Goal: Transaction & Acquisition: Book appointment/travel/reservation

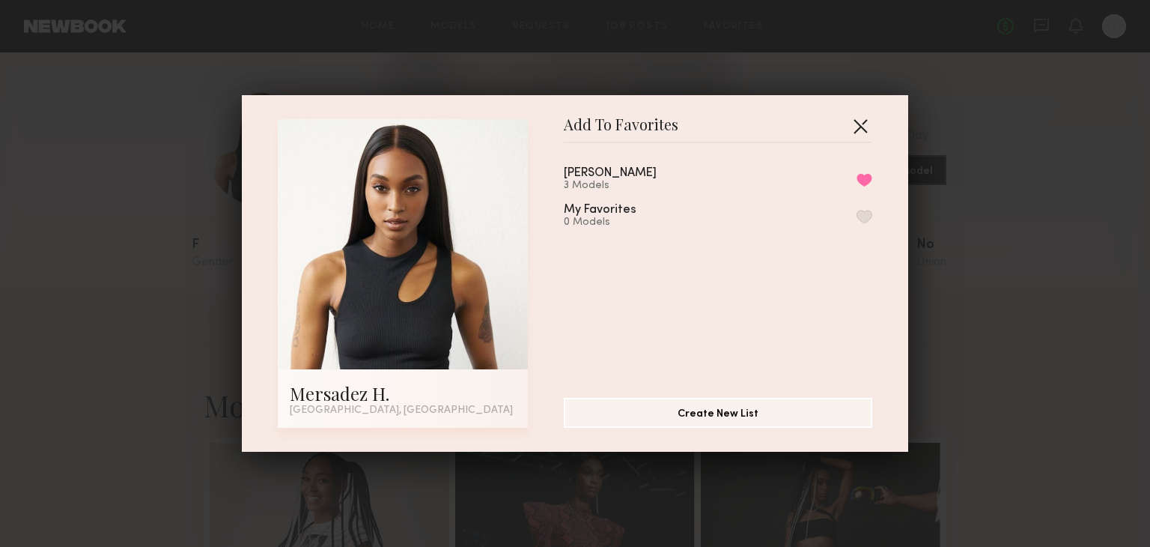
click at [857, 127] on button "button" at bounding box center [860, 126] width 24 height 24
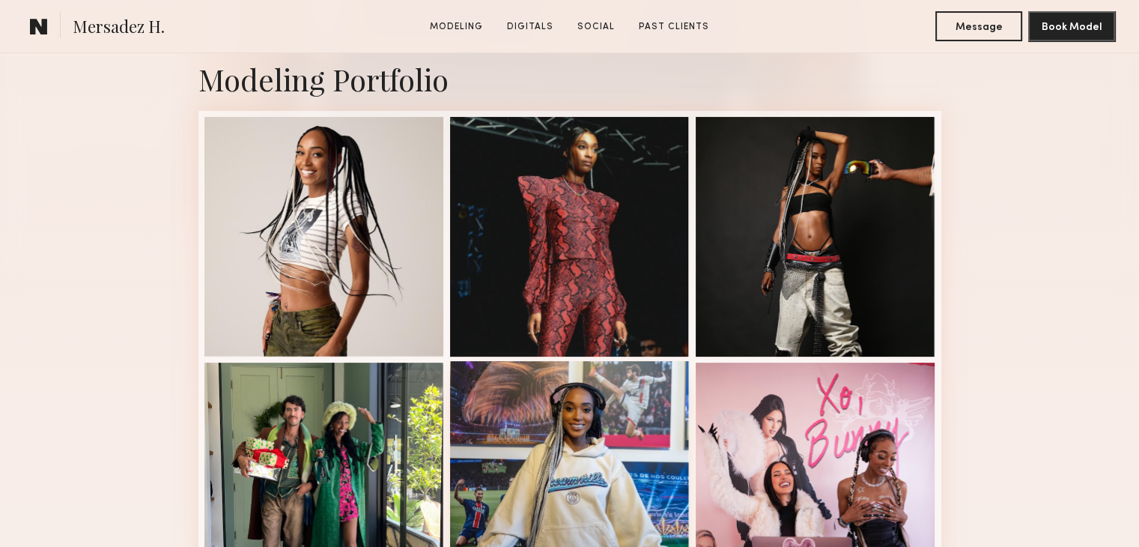
scroll to position [374, 0]
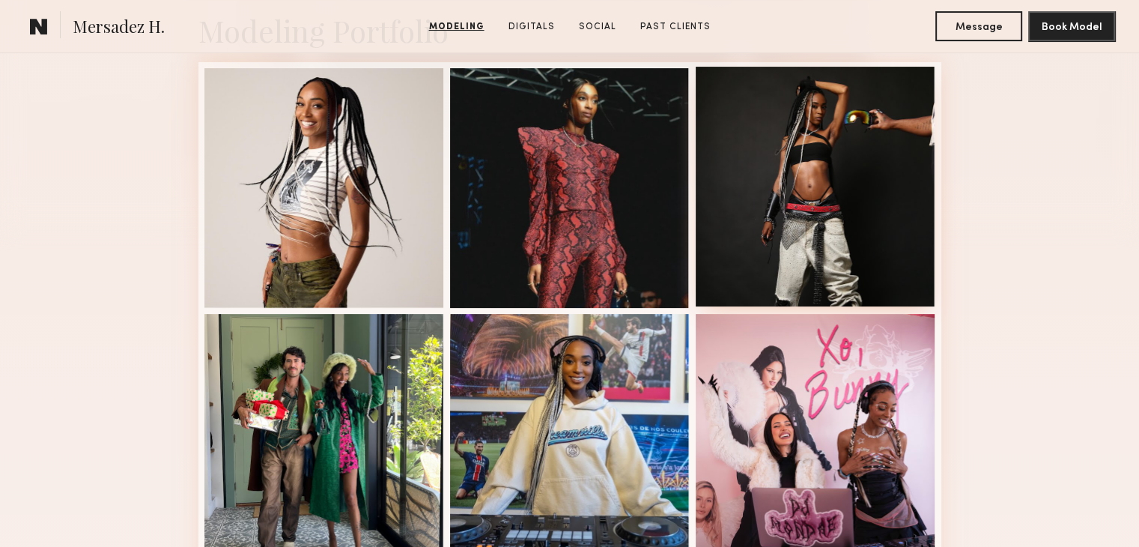
click at [863, 231] on div at bounding box center [816, 187] width 240 height 240
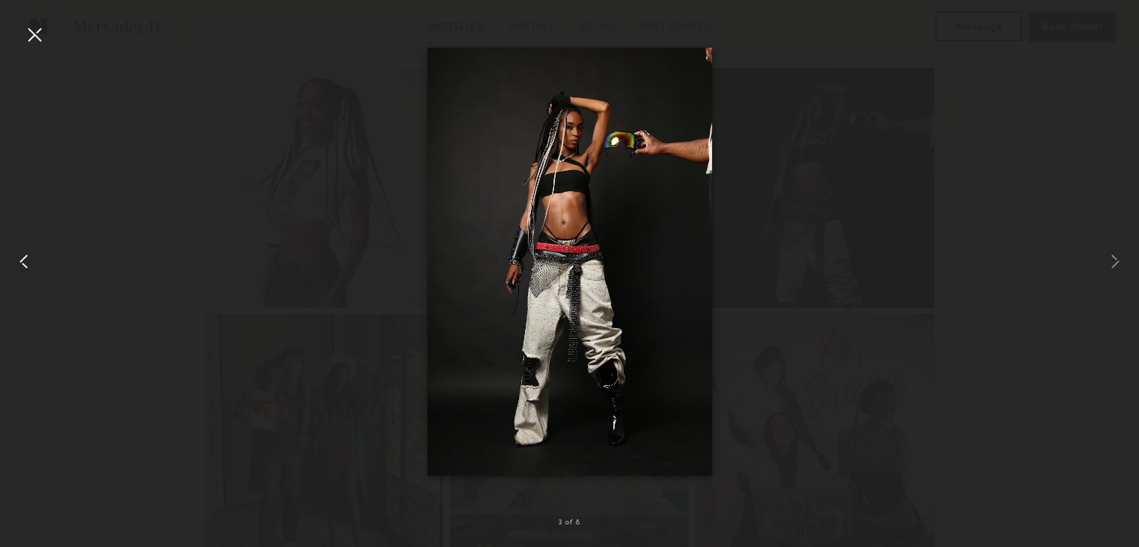
click at [30, 255] on common-icon at bounding box center [24, 261] width 24 height 24
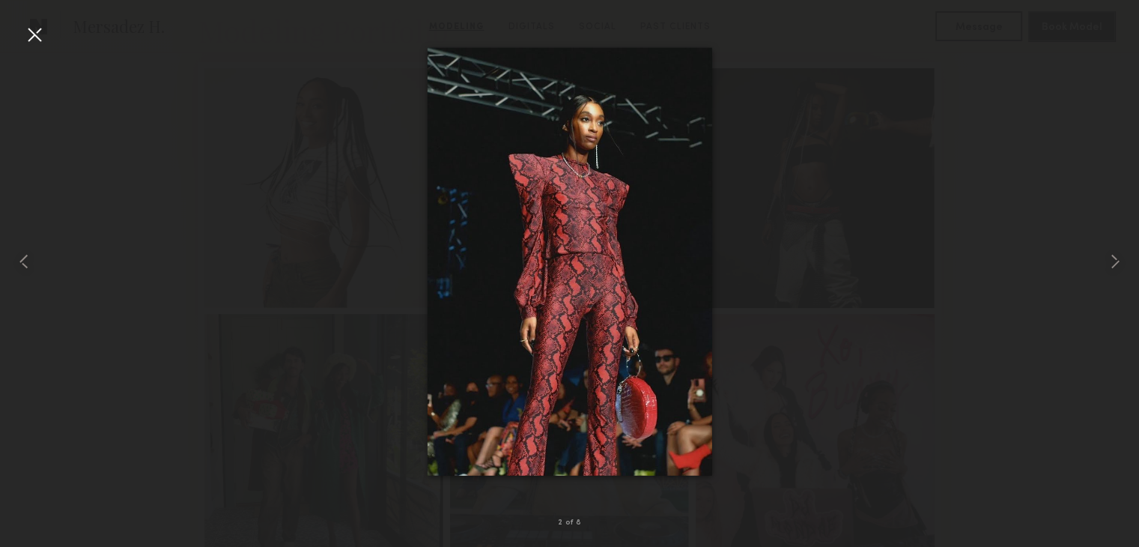
click at [40, 32] on div at bounding box center [34, 34] width 24 height 24
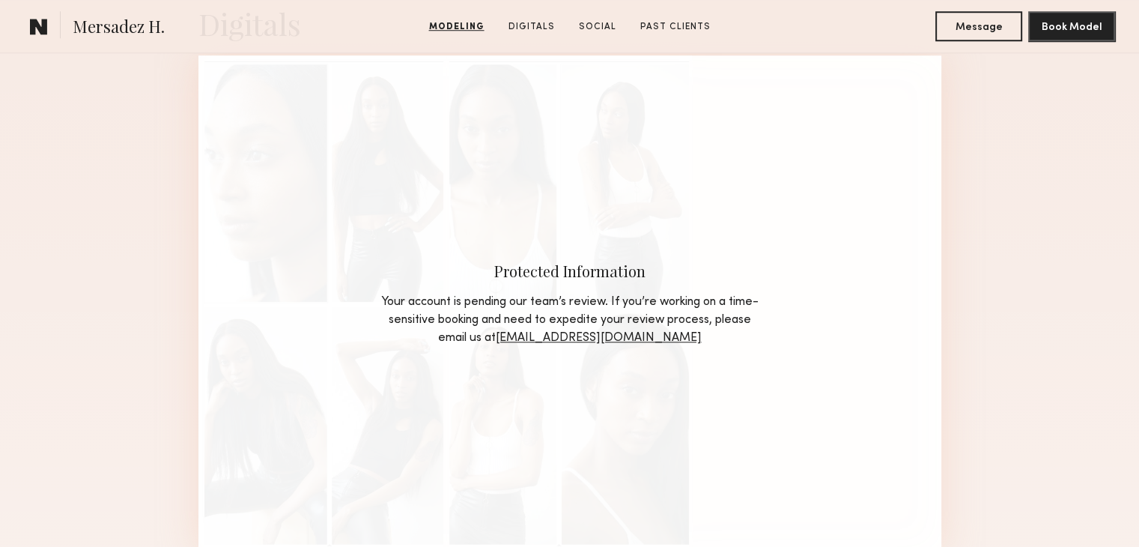
scroll to position [1273, 0]
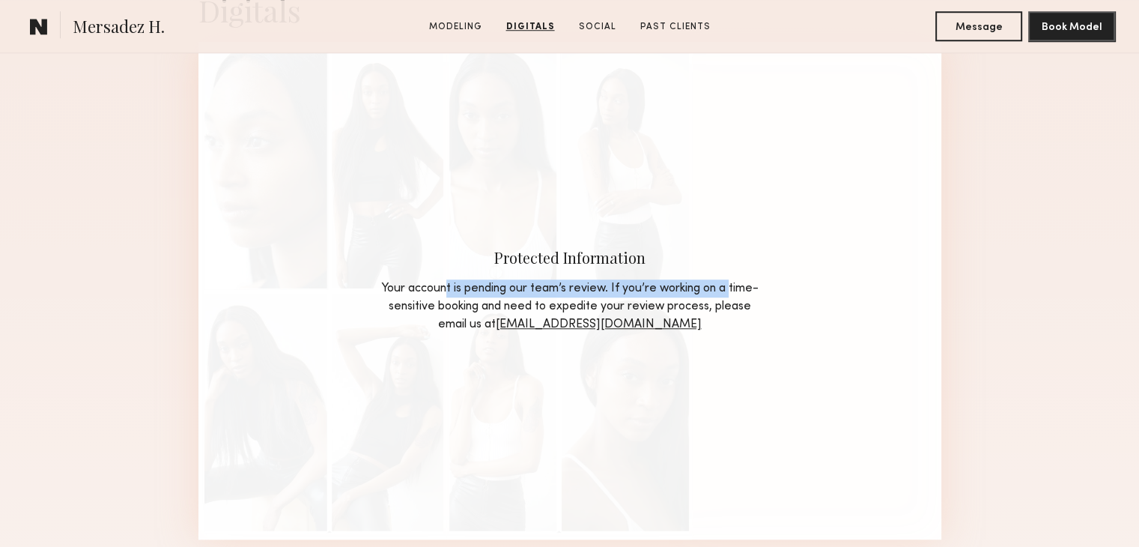
drag, startPoint x: 457, startPoint y: 293, endPoint x: 766, endPoint y: 287, distance: 309.3
click at [766, 287] on div "Protected Information Your account is pending our team’s review. If you’re work…" at bounding box center [569, 290] width 743 height 497
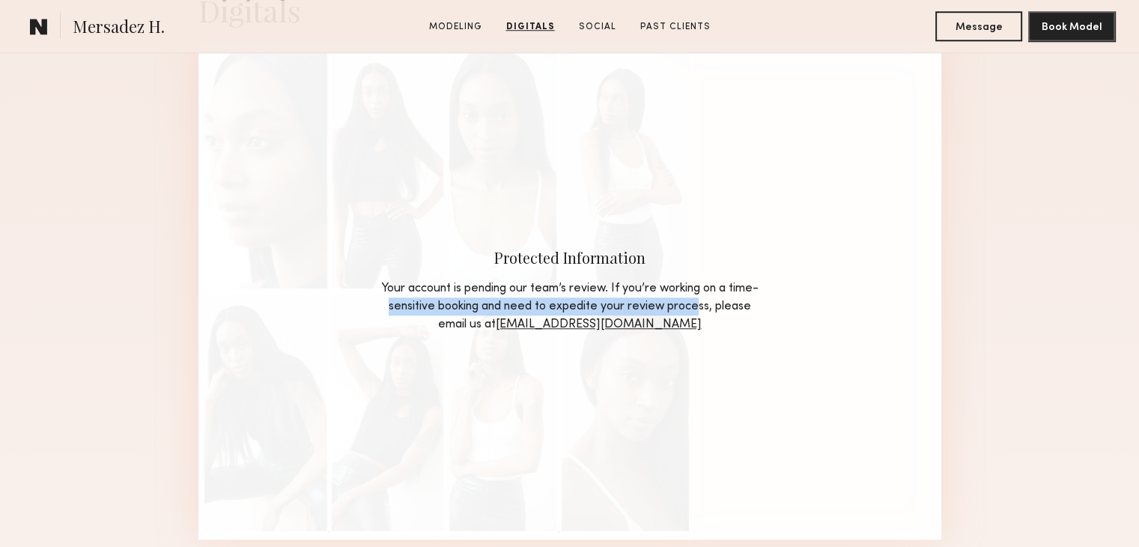
drag, startPoint x: 416, startPoint y: 309, endPoint x: 731, endPoint y: 309, distance: 315.2
click at [729, 309] on div "Your account is pending our team’s review. If you’re working on a time-sensitiv…" at bounding box center [570, 306] width 382 height 54
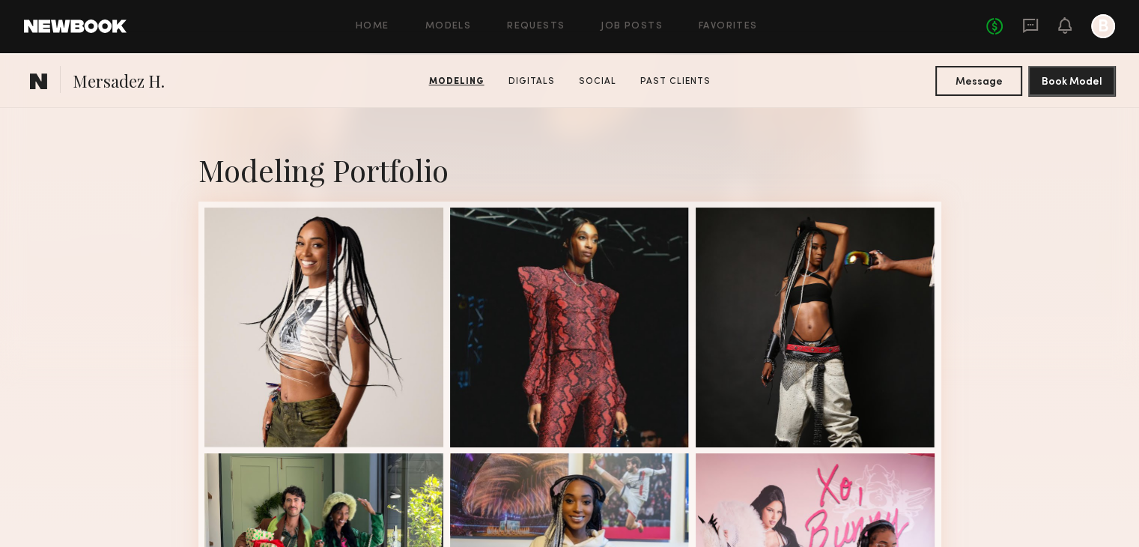
scroll to position [0, 0]
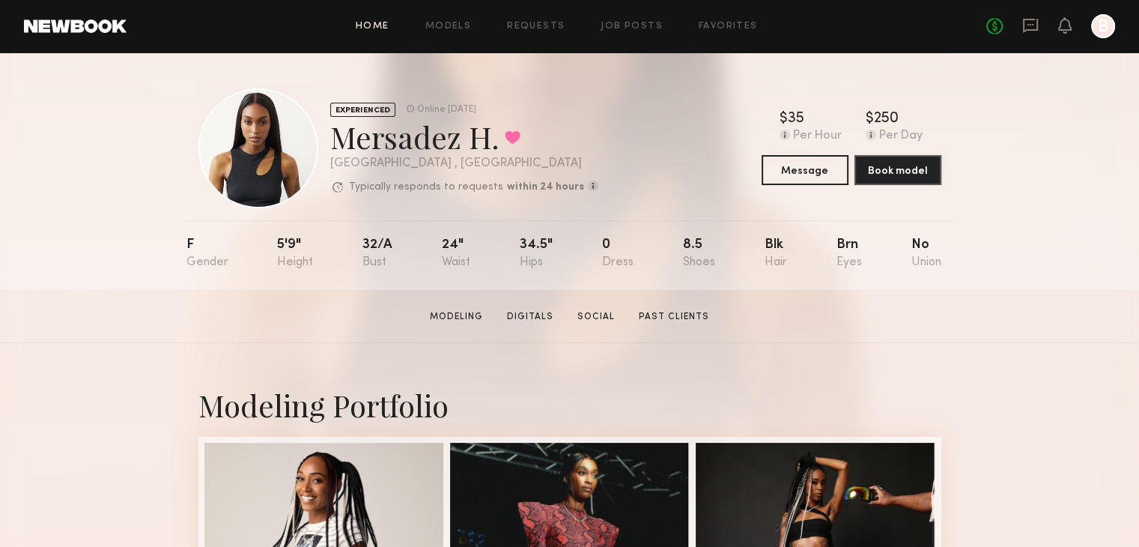
click at [367, 25] on link "Home" at bounding box center [373, 27] width 34 height 10
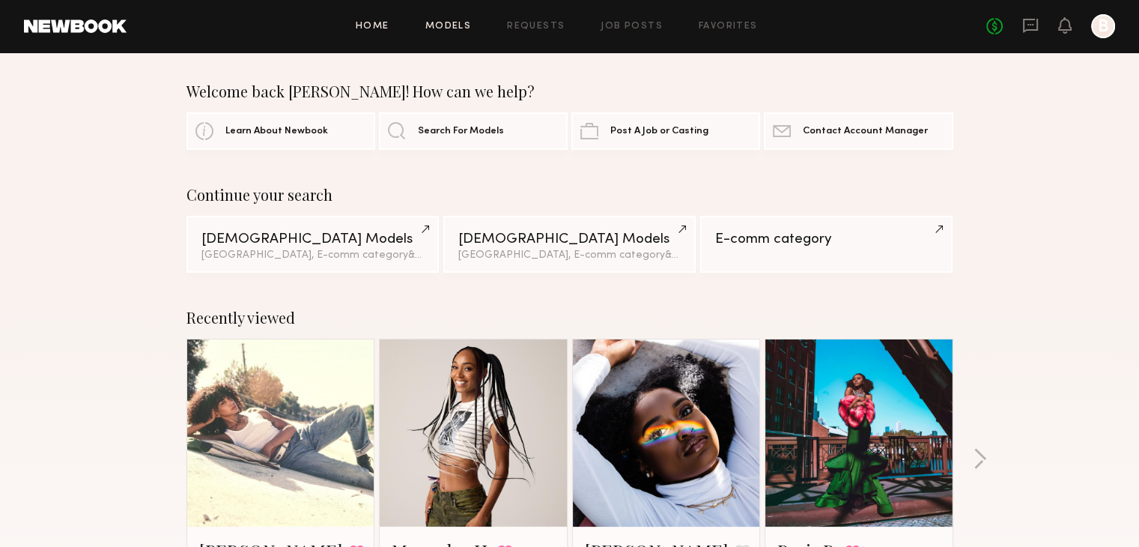
click at [449, 25] on link "Models" at bounding box center [448, 27] width 46 height 10
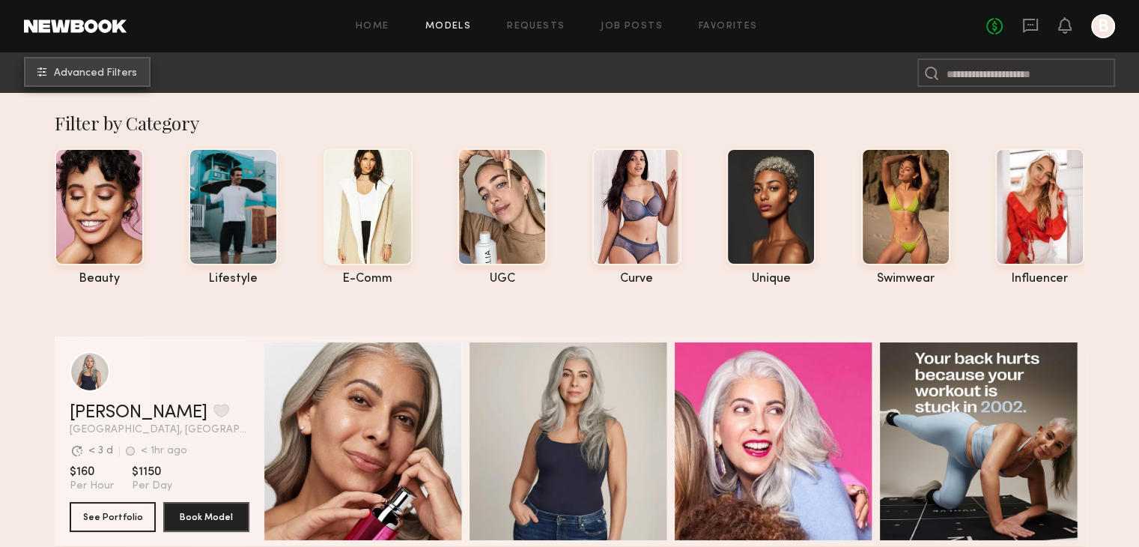
click at [81, 77] on span "Advanced Filters" at bounding box center [95, 73] width 83 height 10
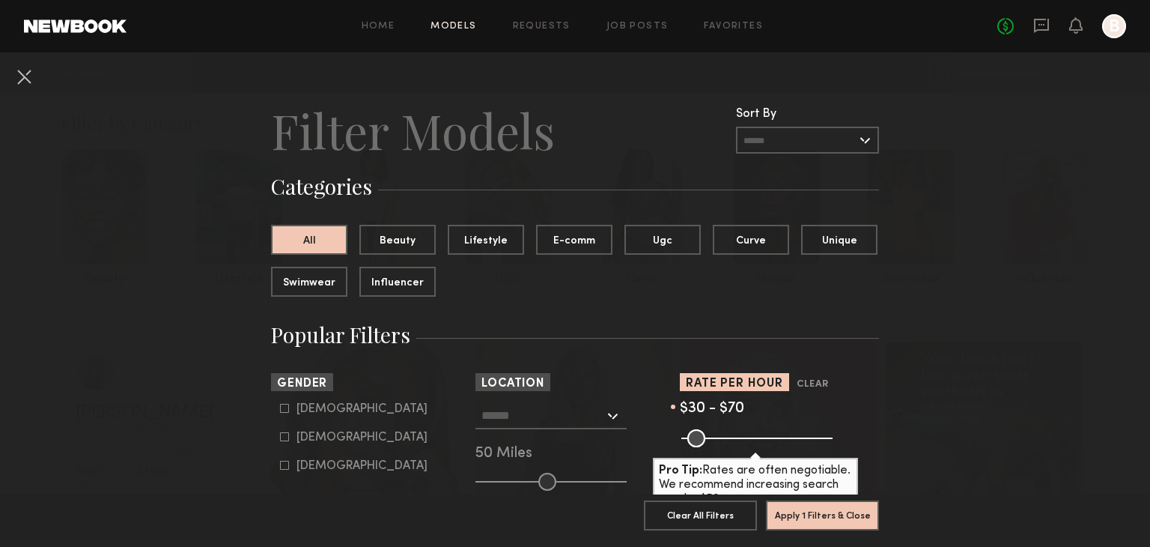
drag, startPoint x: 815, startPoint y: 438, endPoint x: 696, endPoint y: 434, distance: 119.1
type input "**"
click at [696, 434] on input "range" at bounding box center [756, 438] width 151 height 18
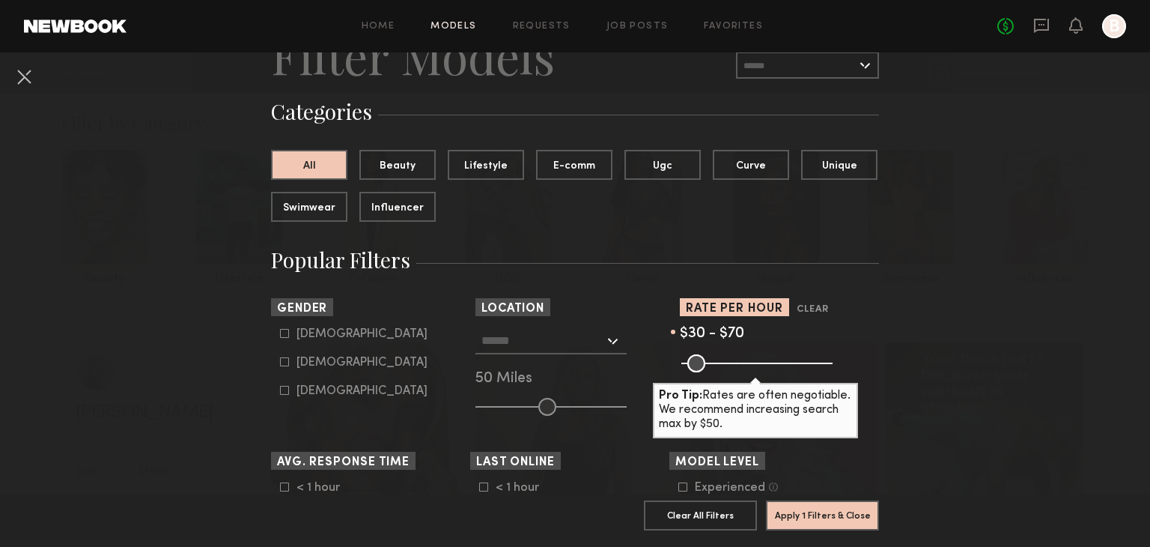
scroll to position [150, 0]
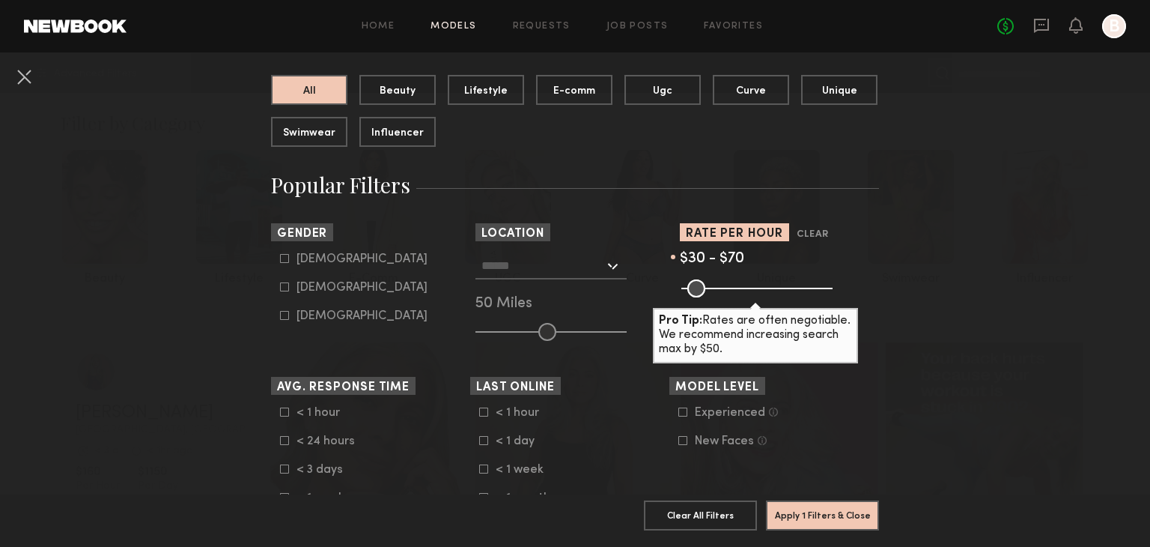
click at [503, 293] on div "Los Angeles, CA New York City, NY Brooklyn, NY Chicago, IL 50 Miles" at bounding box center [574, 296] width 199 height 88
click at [484, 308] on div "50 Miles" at bounding box center [574, 303] width 199 height 13
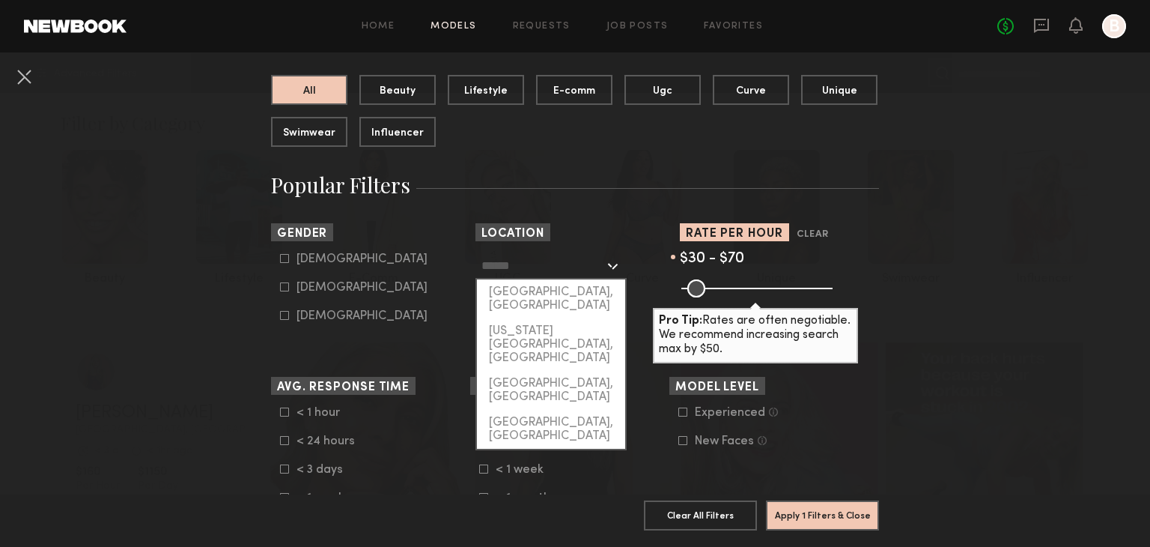
click at [569, 261] on input "text" at bounding box center [542, 264] width 123 height 25
click at [572, 296] on div "Los Angeles, CA" at bounding box center [551, 298] width 148 height 39
type input "**********"
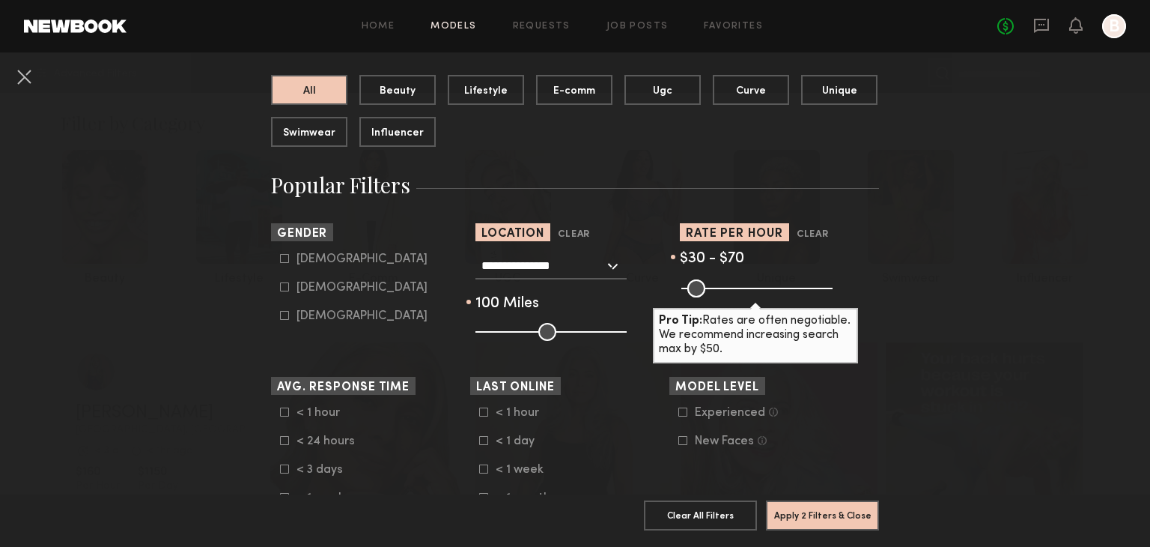
drag, startPoint x: 541, startPoint y: 331, endPoint x: 593, endPoint y: 336, distance: 52.7
type input "***"
click at [610, 336] on input "range" at bounding box center [550, 332] width 151 height 18
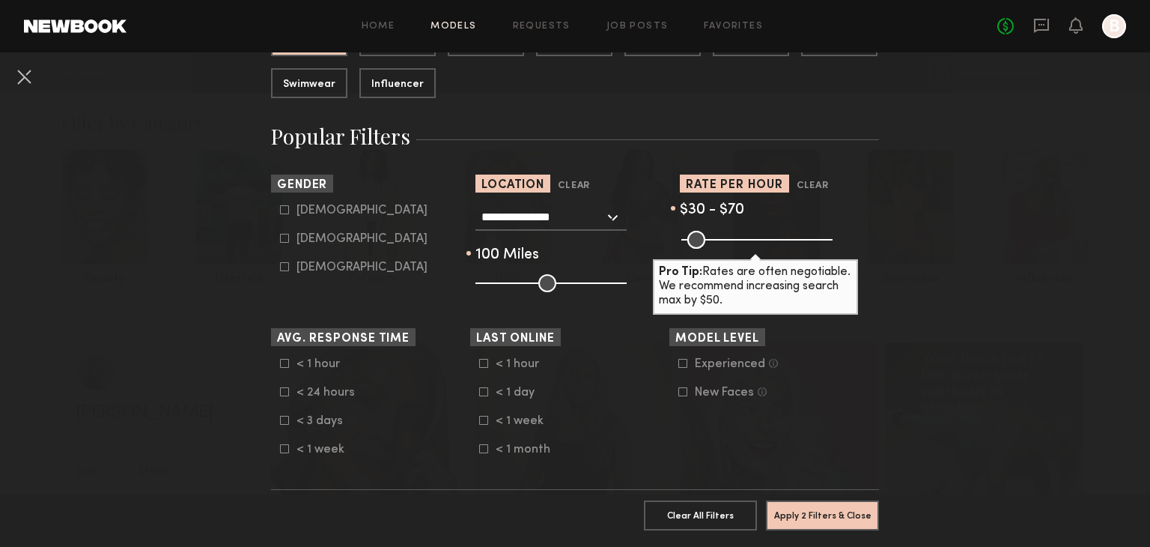
scroll to position [225, 0]
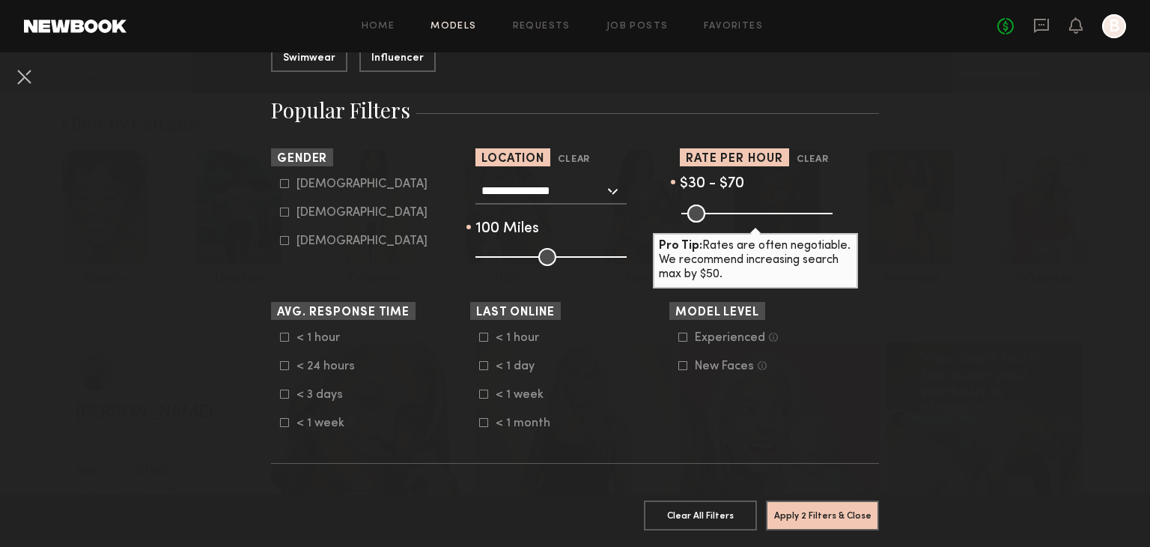
click at [296, 217] on div "Female" at bounding box center [361, 212] width 131 height 9
type input "**"
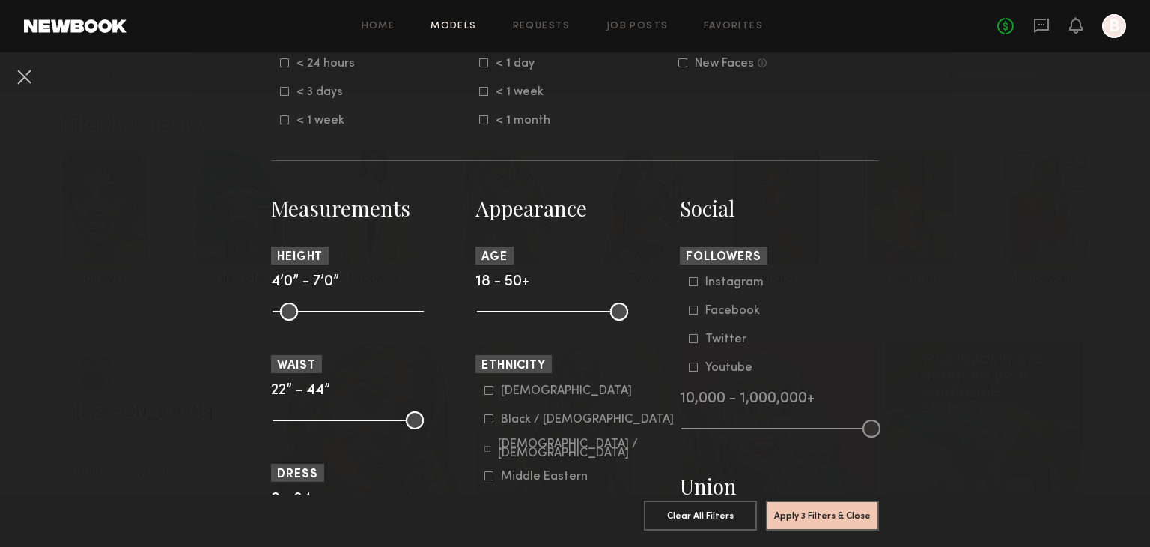
scroll to position [599, 0]
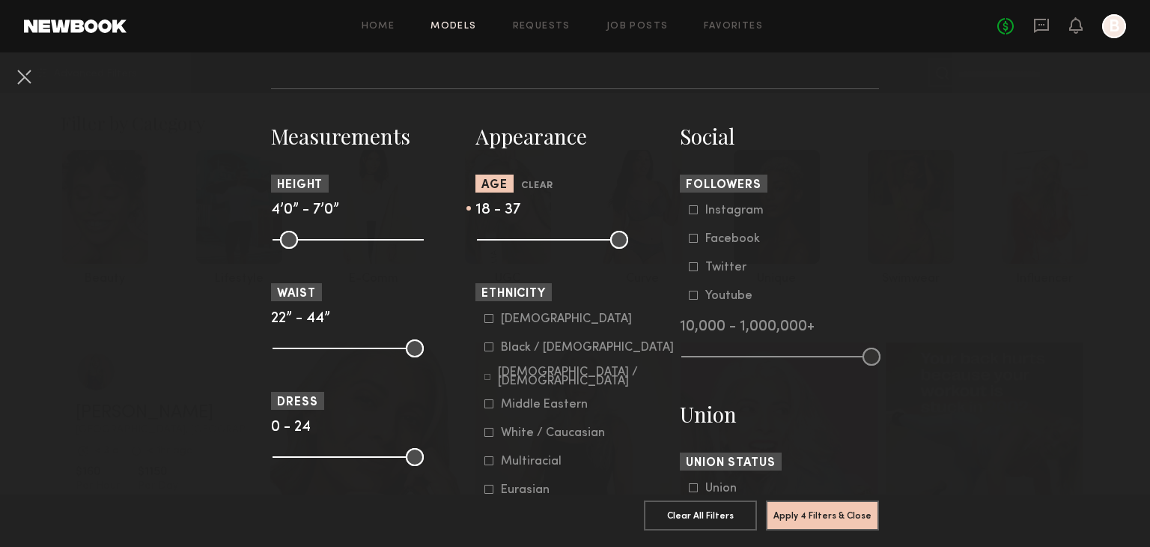
drag, startPoint x: 614, startPoint y: 249, endPoint x: 557, endPoint y: 252, distance: 57.0
type input "**"
click at [557, 249] on input "range" at bounding box center [552, 240] width 151 height 18
drag, startPoint x: 413, startPoint y: 362, endPoint x: 362, endPoint y: 355, distance: 51.5
type input "**"
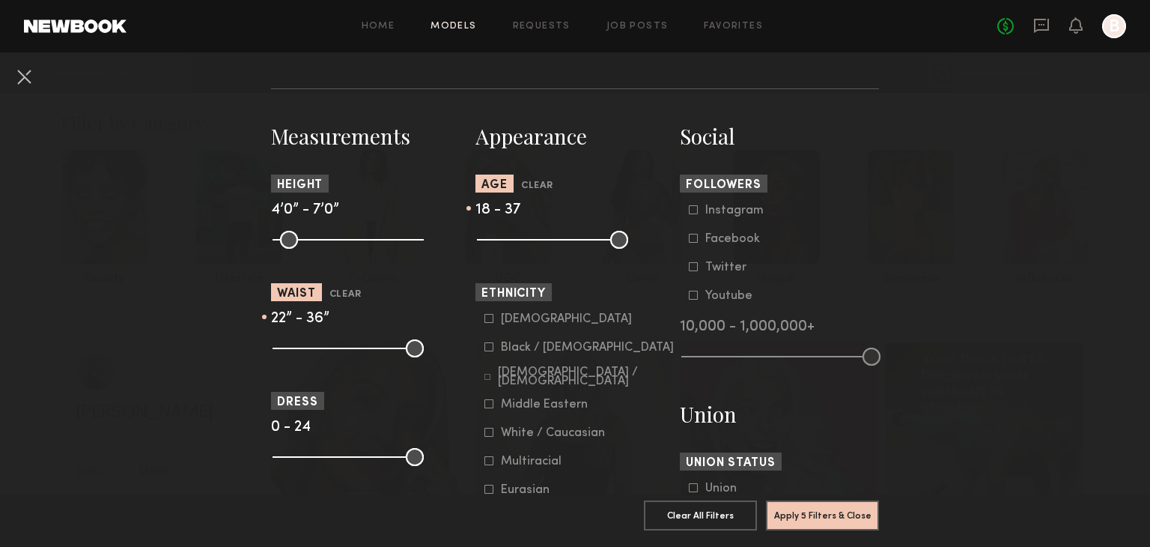
click at [362, 355] on input "range" at bounding box center [348, 348] width 151 height 18
drag, startPoint x: 411, startPoint y: 468, endPoint x: 360, endPoint y: 465, distance: 51.0
type input "**"
click at [360, 465] on input "range" at bounding box center [348, 457] width 151 height 18
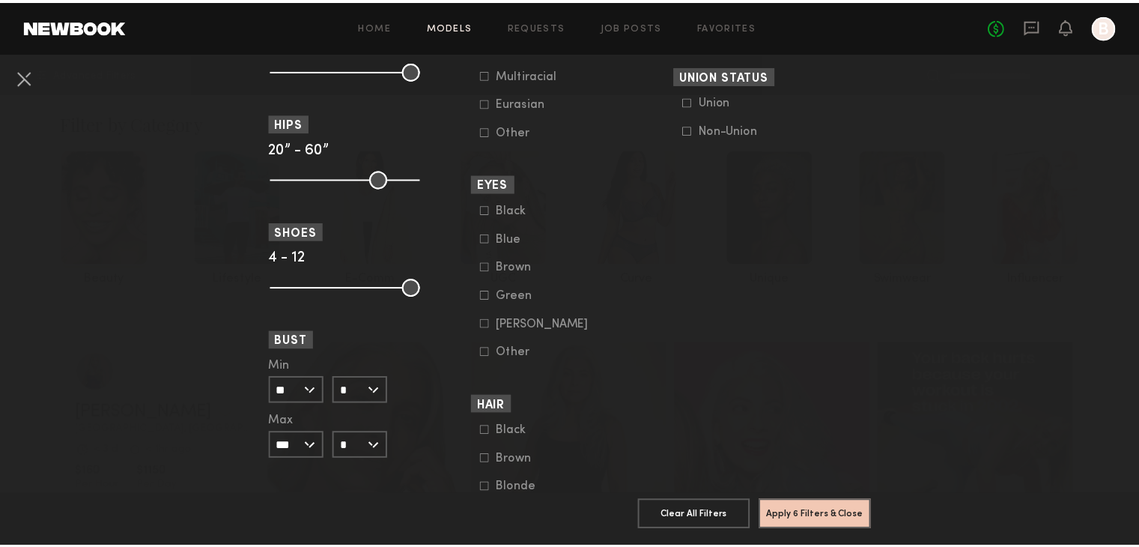
scroll to position [627, 0]
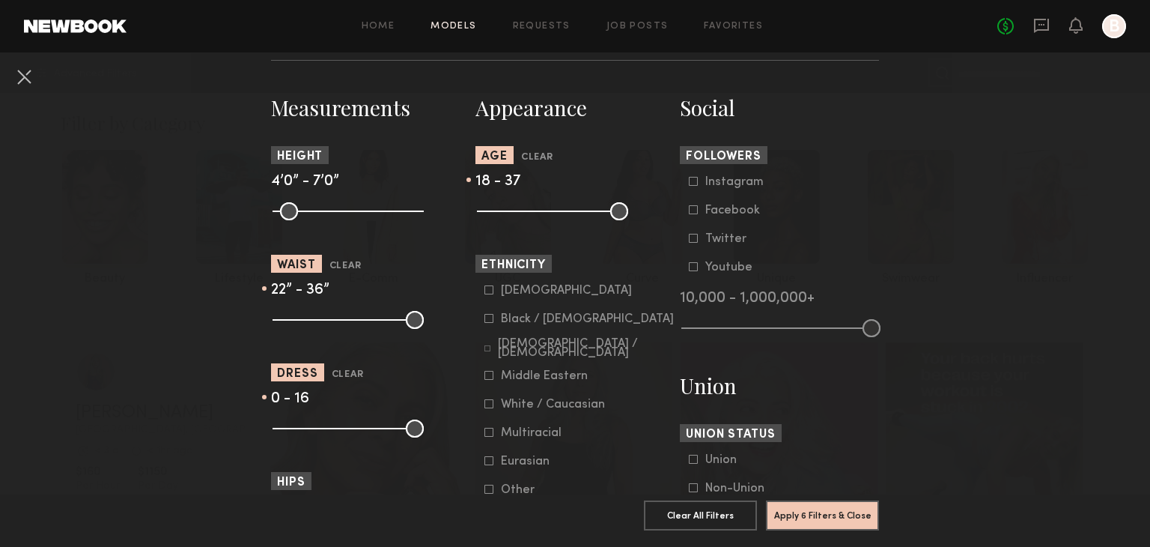
click at [485, 323] on icon at bounding box center [488, 318] width 9 height 9
click at [484, 437] on icon at bounding box center [488, 432] width 9 height 9
click at [821, 505] on button "Apply 7 Filters & Close" at bounding box center [822, 514] width 113 height 30
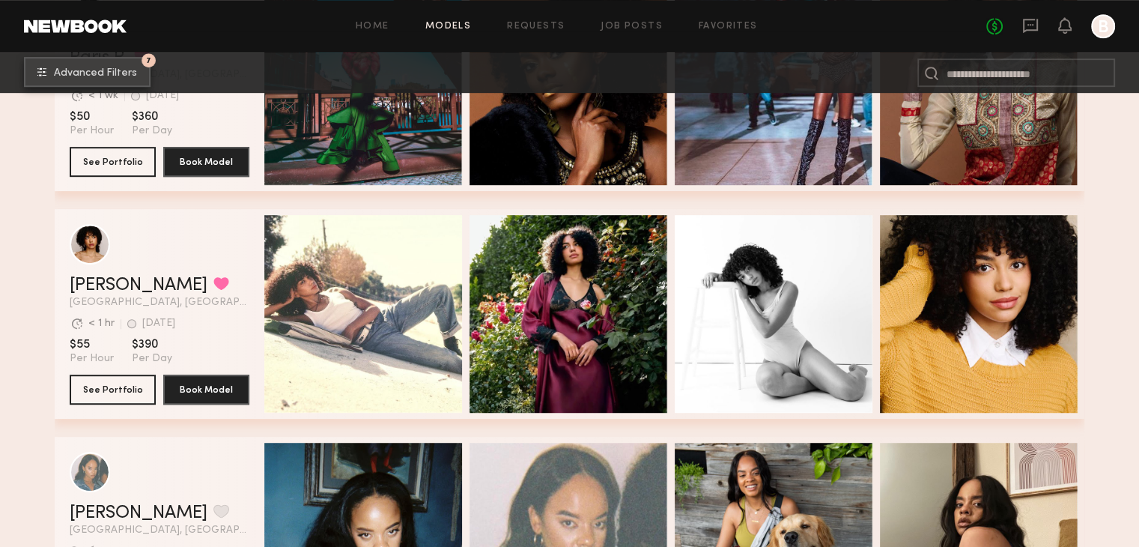
scroll to position [973, 0]
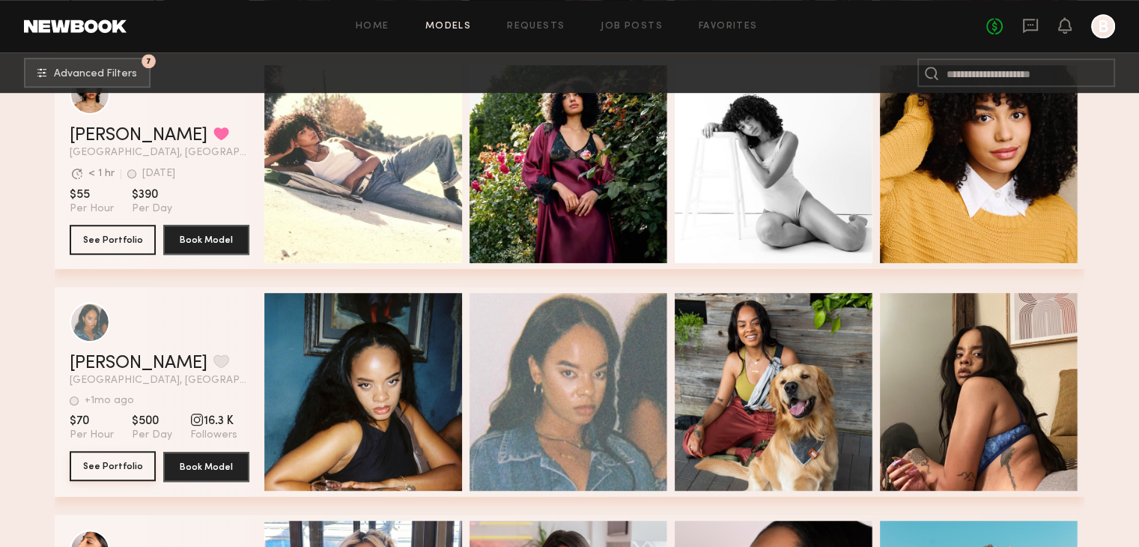
click at [132, 467] on button "See Portfolio" at bounding box center [113, 466] width 86 height 30
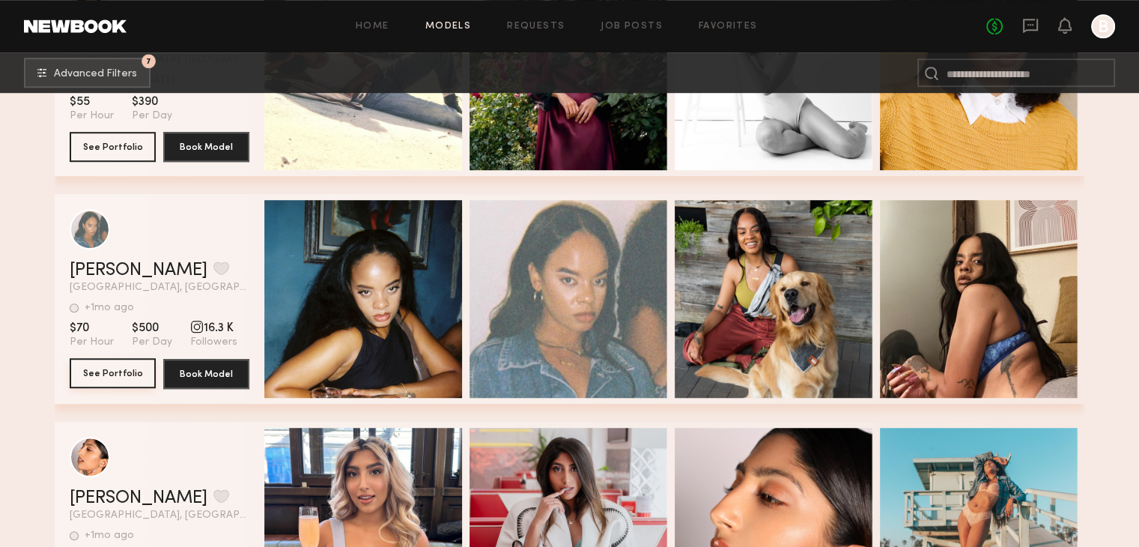
scroll to position [1123, 0]
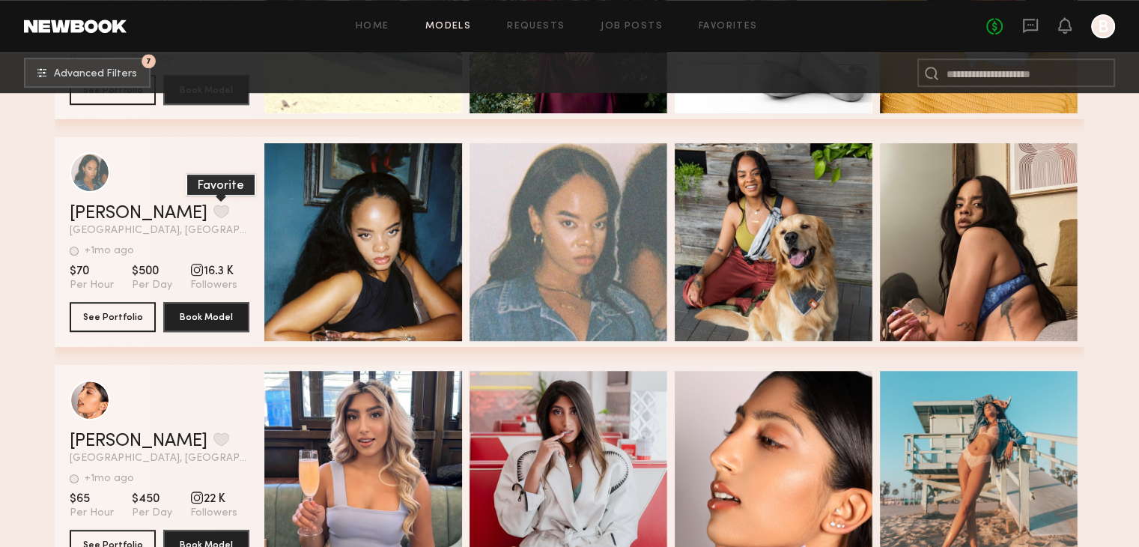
click at [213, 218] on button "grid" at bounding box center [221, 210] width 16 height 13
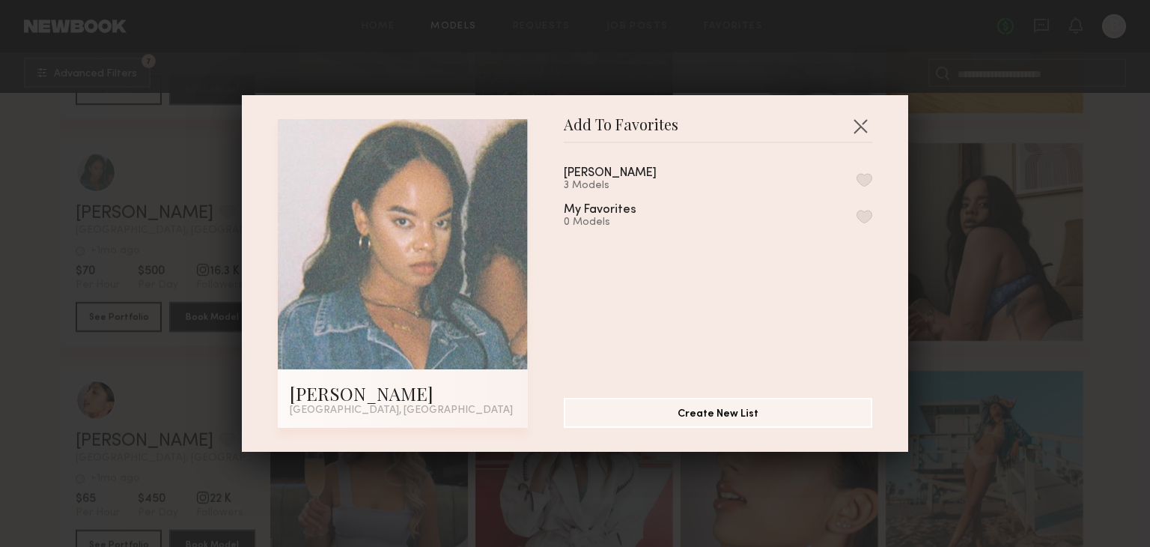
click at [650, 180] on div "CALHOUN 3 Models" at bounding box center [718, 179] width 308 height 25
click at [857, 177] on button "button" at bounding box center [865, 179] width 16 height 13
click at [861, 125] on button "button" at bounding box center [860, 126] width 24 height 24
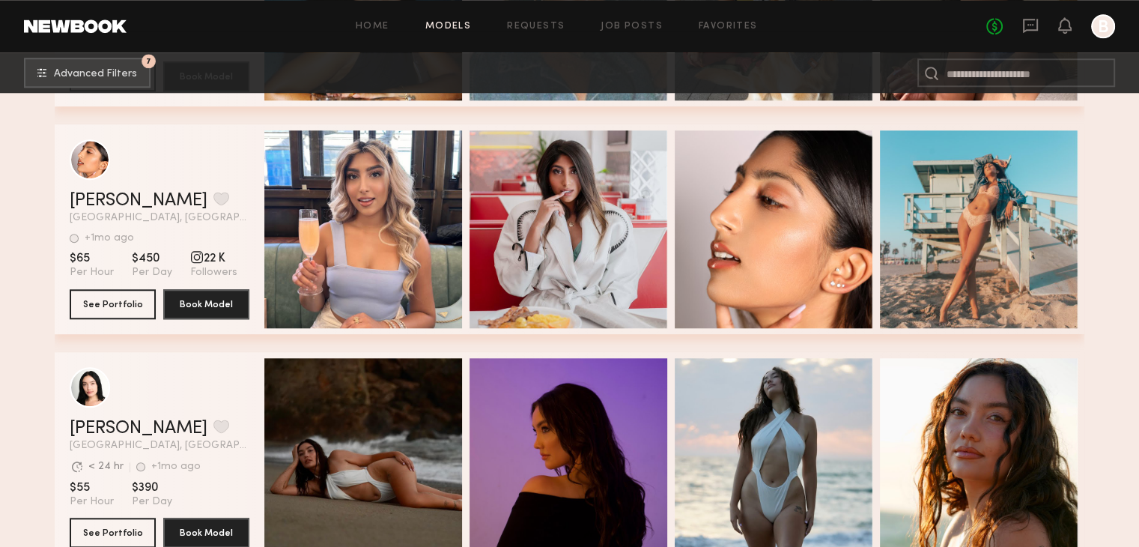
scroll to position [1273, 0]
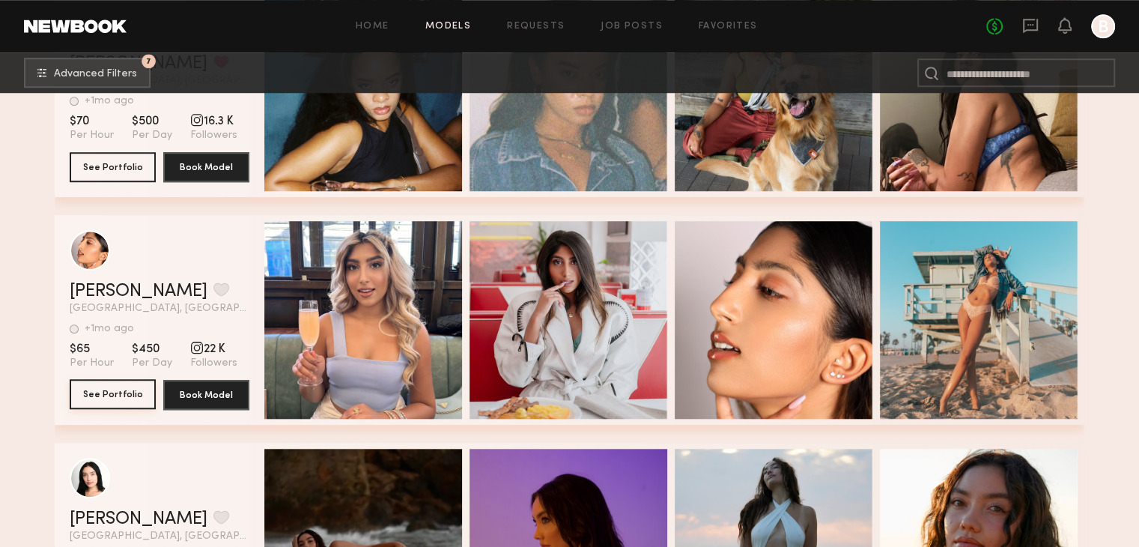
click at [116, 396] on button "See Portfolio" at bounding box center [113, 394] width 86 height 30
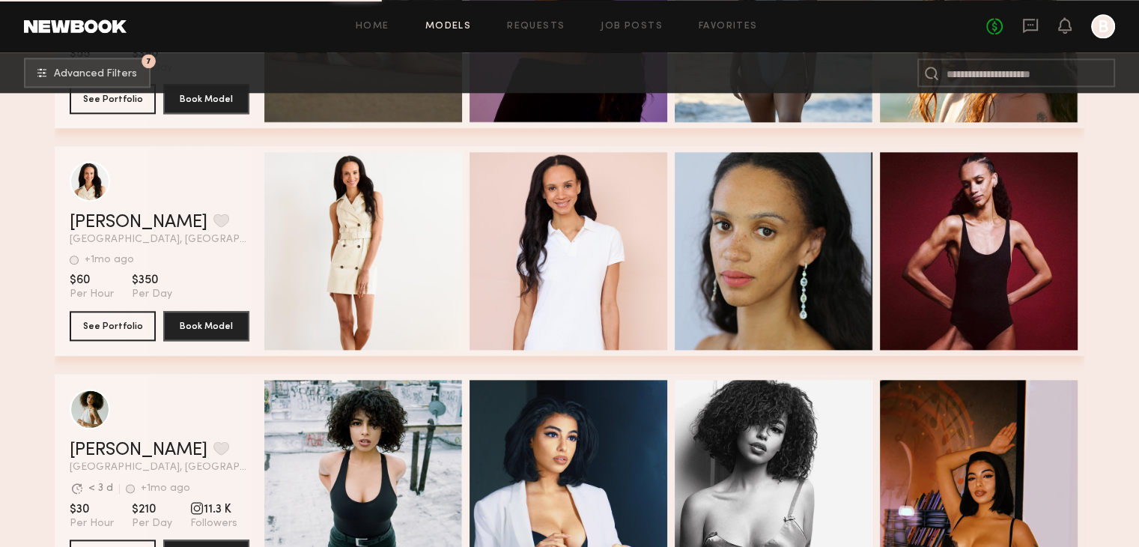
scroll to position [1872, 0]
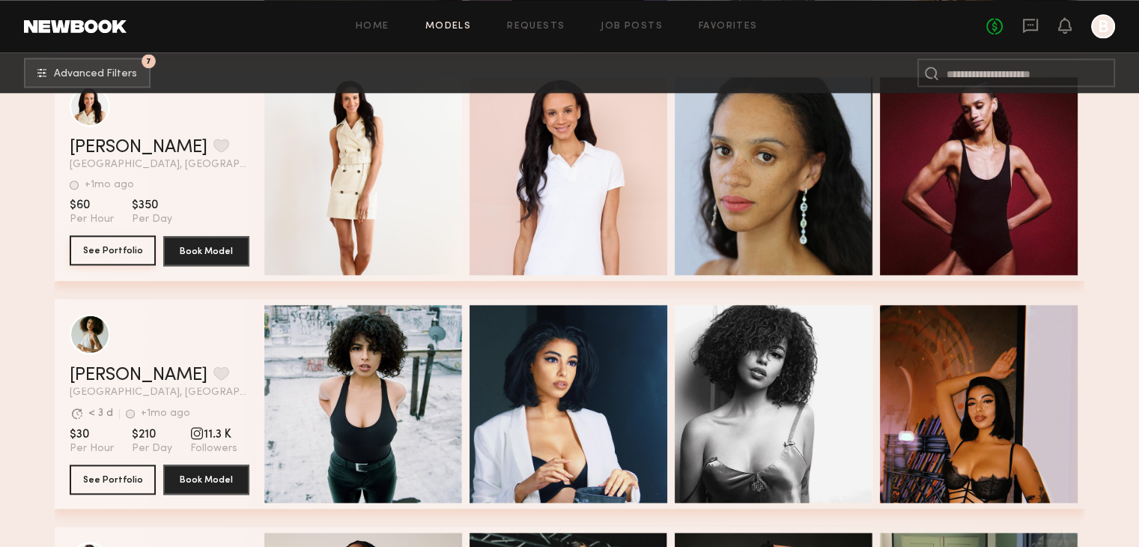
click at [106, 255] on button "See Portfolio" at bounding box center [113, 250] width 86 height 30
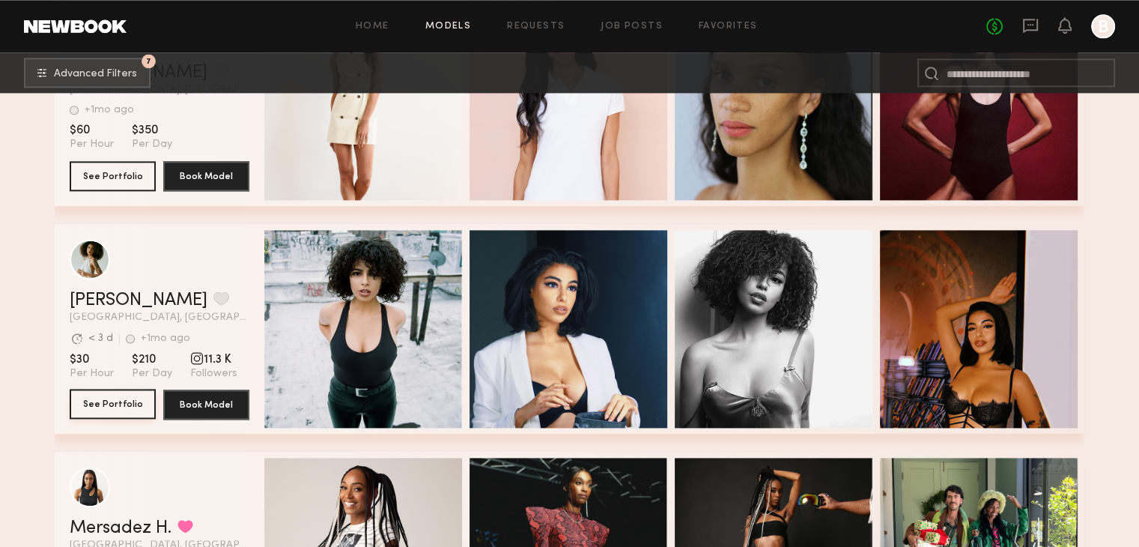
click at [88, 405] on button "See Portfolio" at bounding box center [113, 404] width 86 height 30
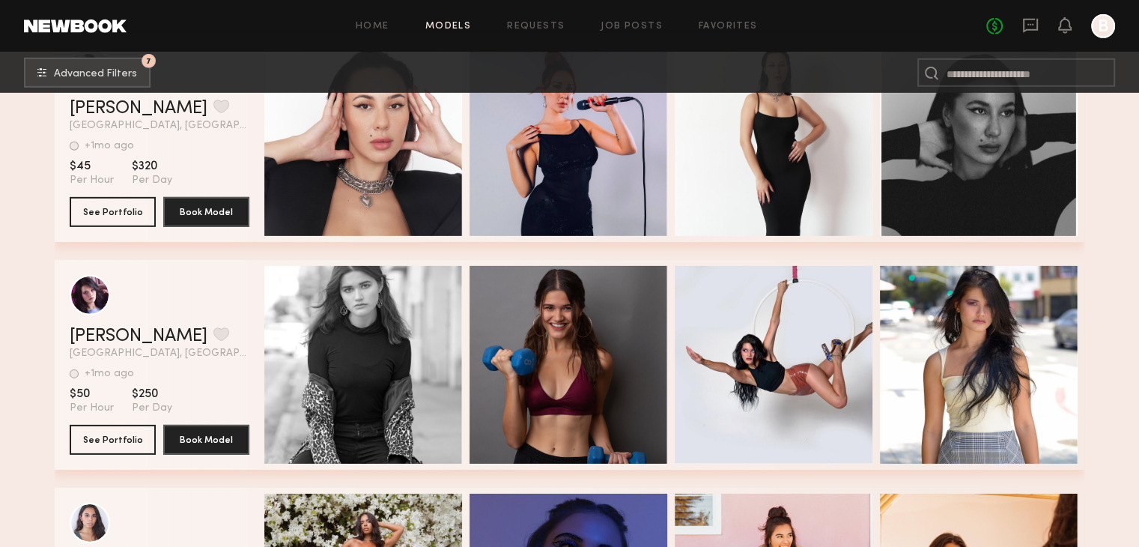
scroll to position [4942, 0]
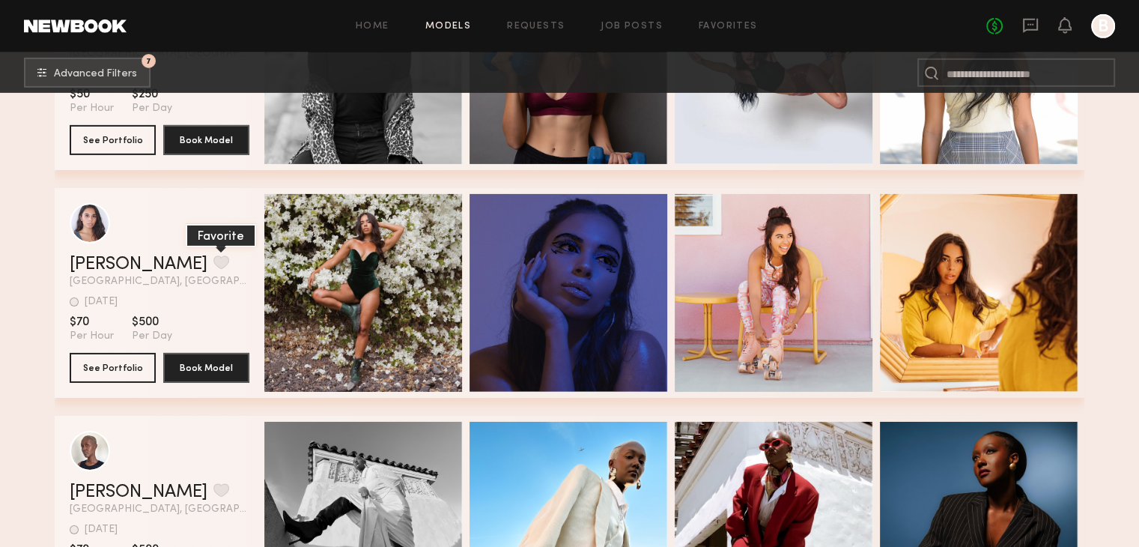
click at [213, 265] on button "grid" at bounding box center [221, 261] width 16 height 13
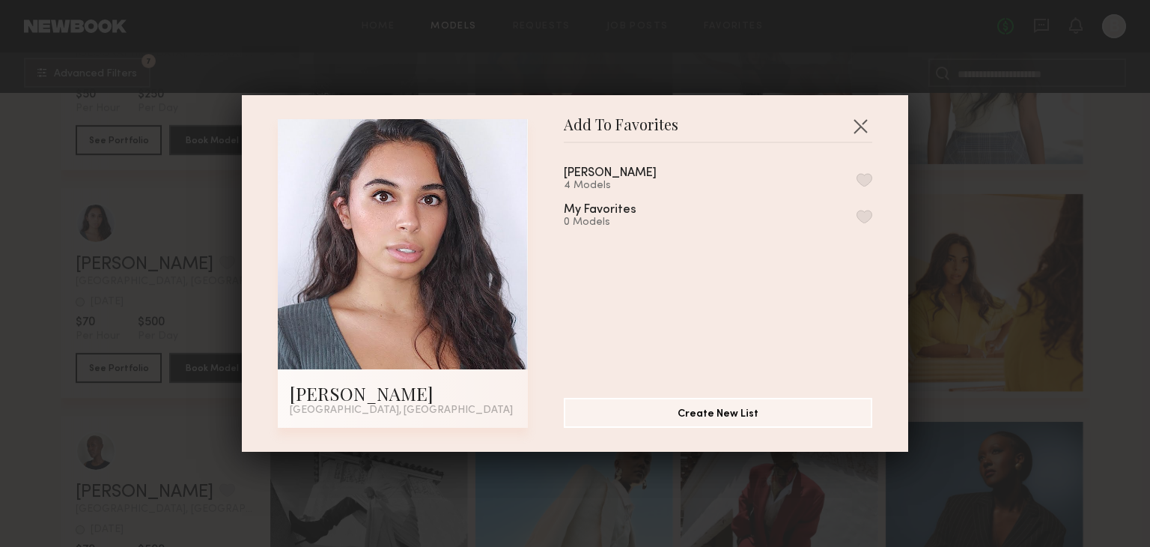
click at [857, 185] on button "button" at bounding box center [865, 179] width 16 height 13
click at [852, 133] on button "button" at bounding box center [860, 126] width 24 height 24
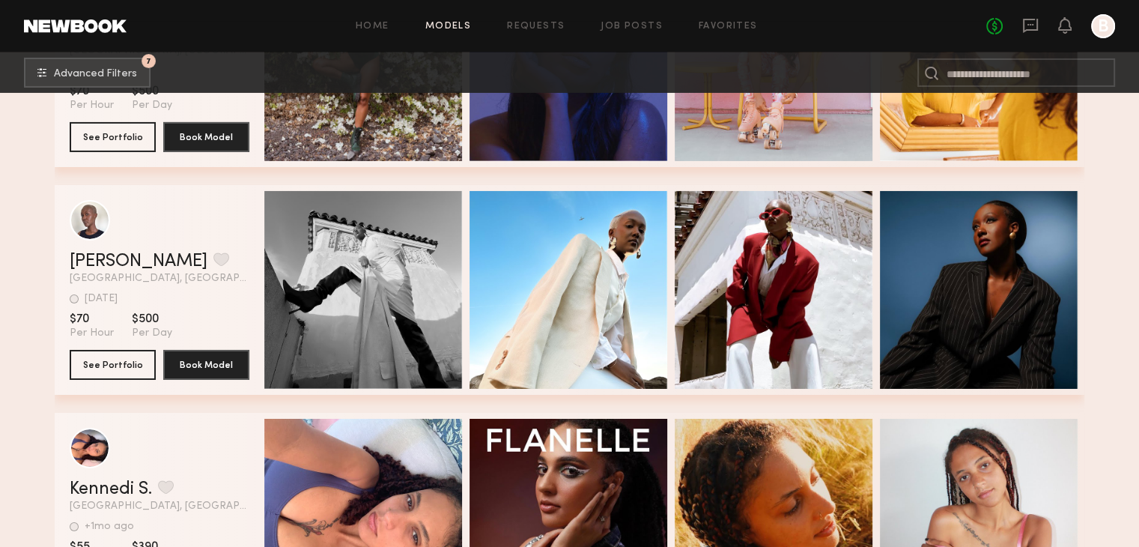
scroll to position [5166, 0]
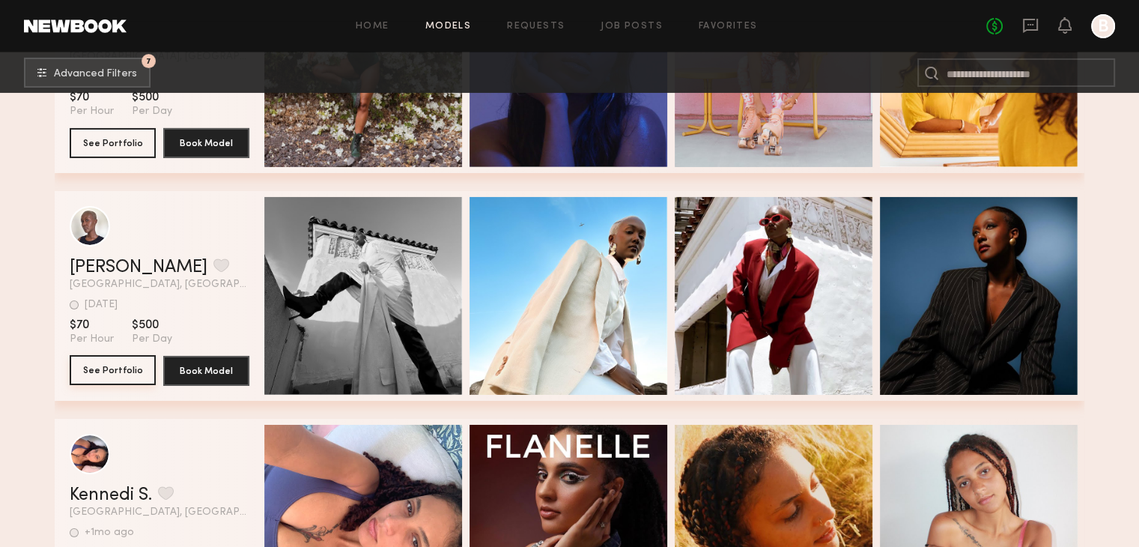
click at [114, 371] on button "See Portfolio" at bounding box center [113, 370] width 86 height 30
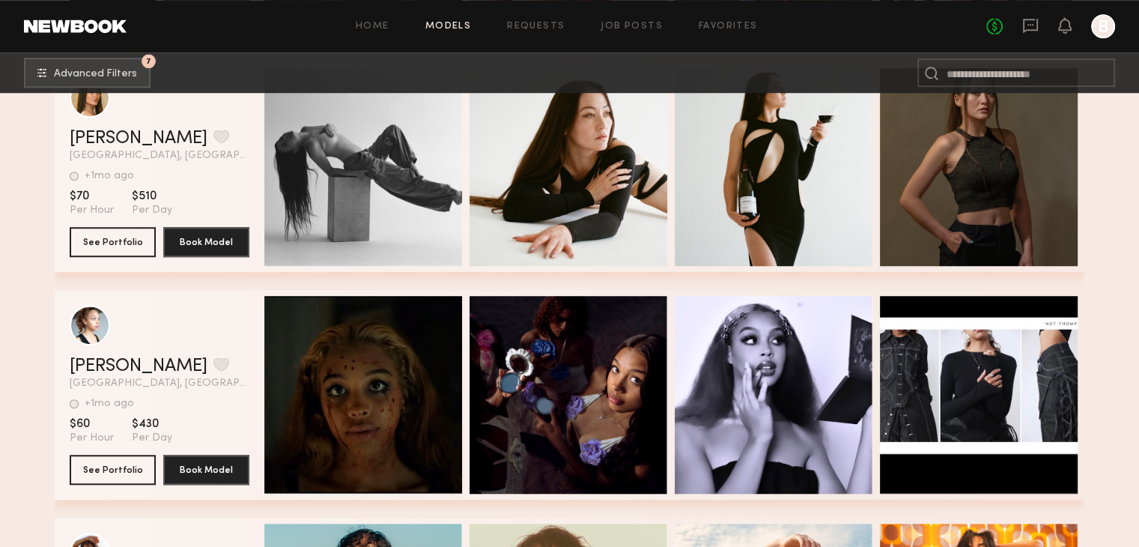
scroll to position [6963, 0]
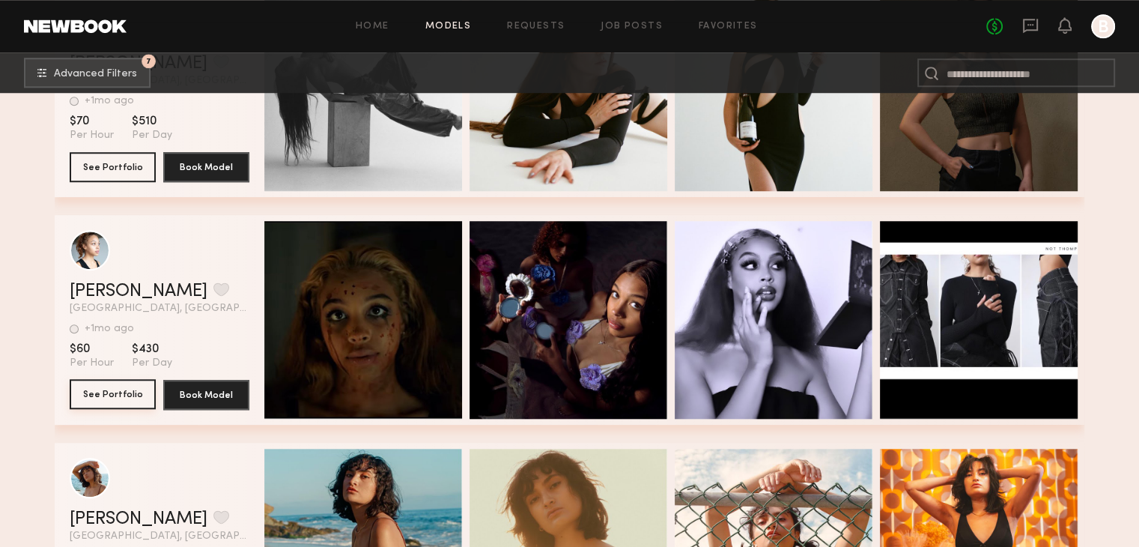
click at [105, 397] on button "See Portfolio" at bounding box center [113, 394] width 86 height 30
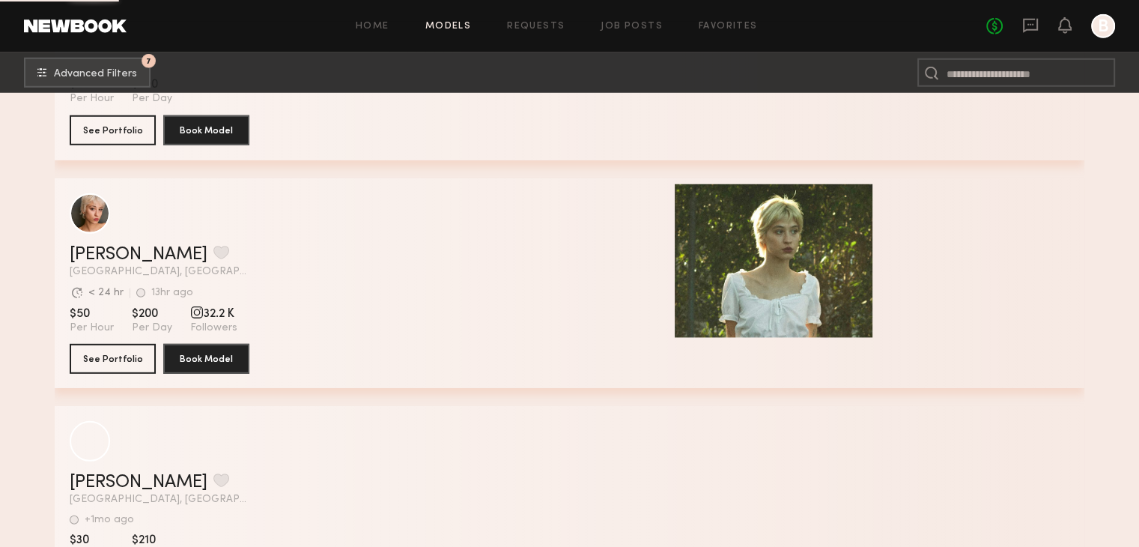
scroll to position [9958, 0]
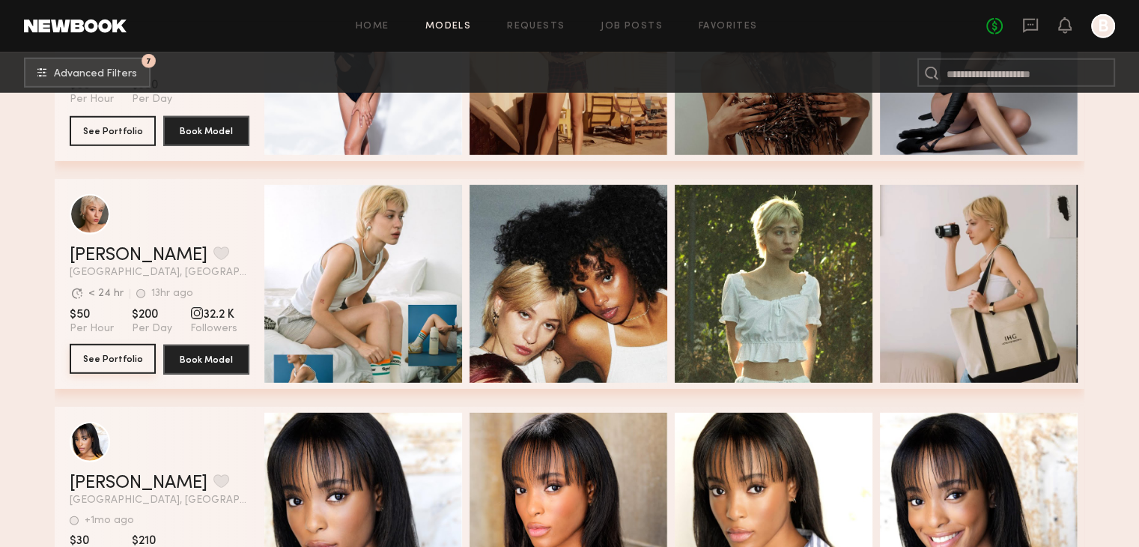
click at [92, 370] on button "See Portfolio" at bounding box center [113, 359] width 86 height 30
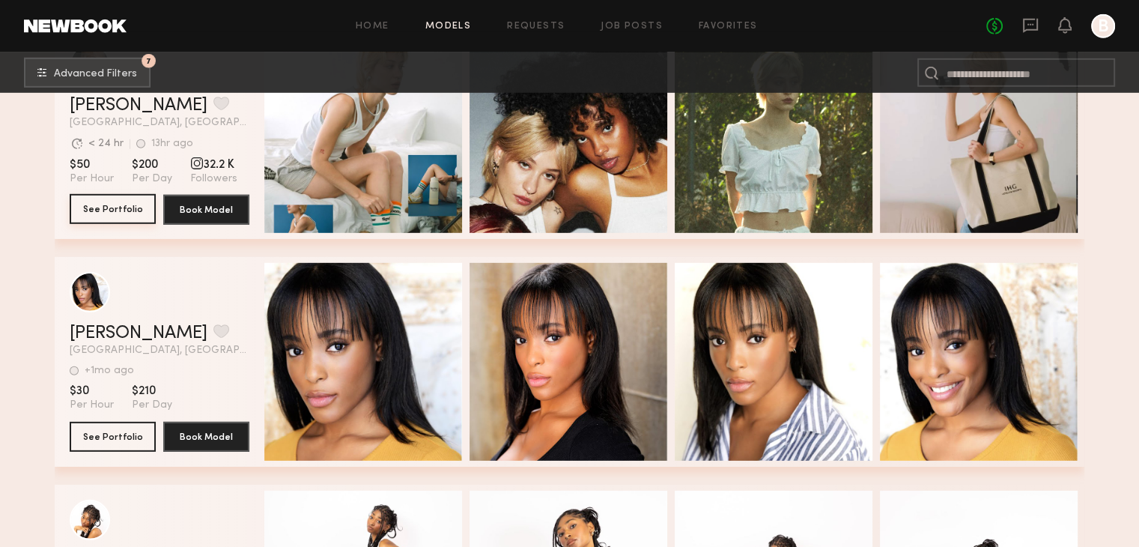
scroll to position [10183, 0]
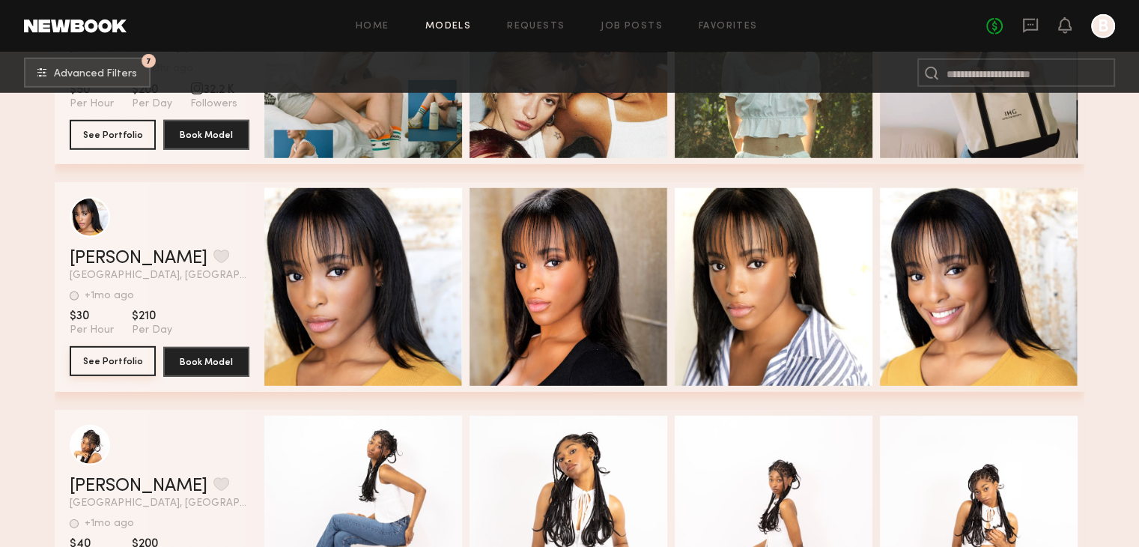
click at [129, 368] on button "See Portfolio" at bounding box center [113, 361] width 86 height 30
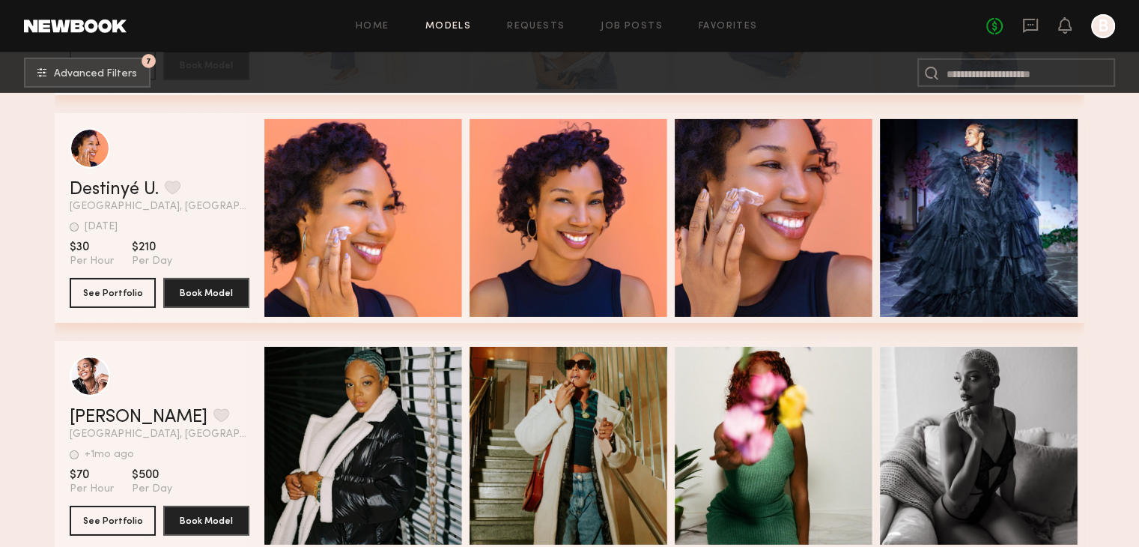
scroll to position [10407, 0]
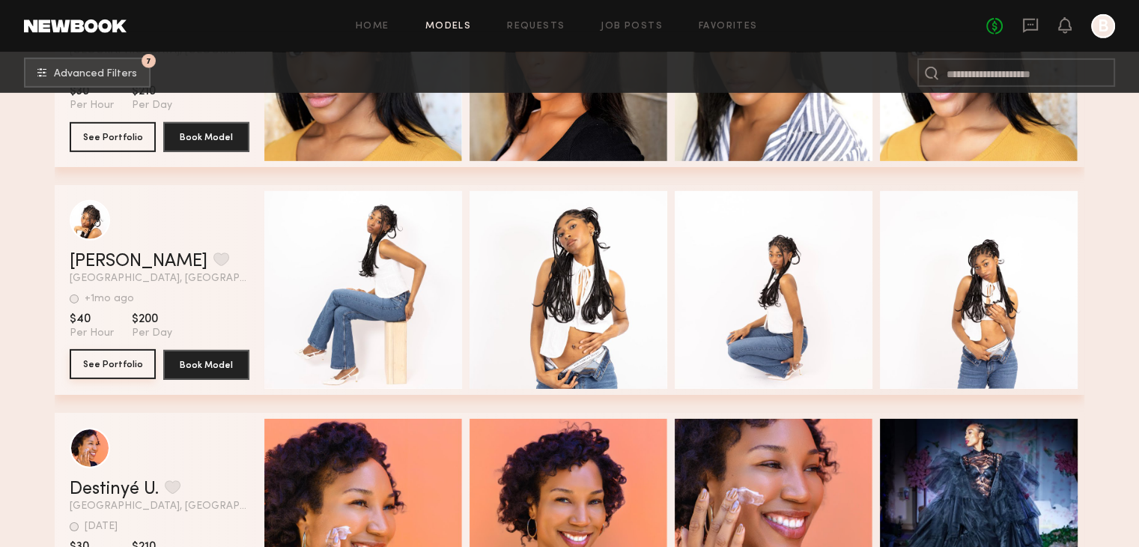
click at [105, 369] on button "See Portfolio" at bounding box center [113, 364] width 86 height 30
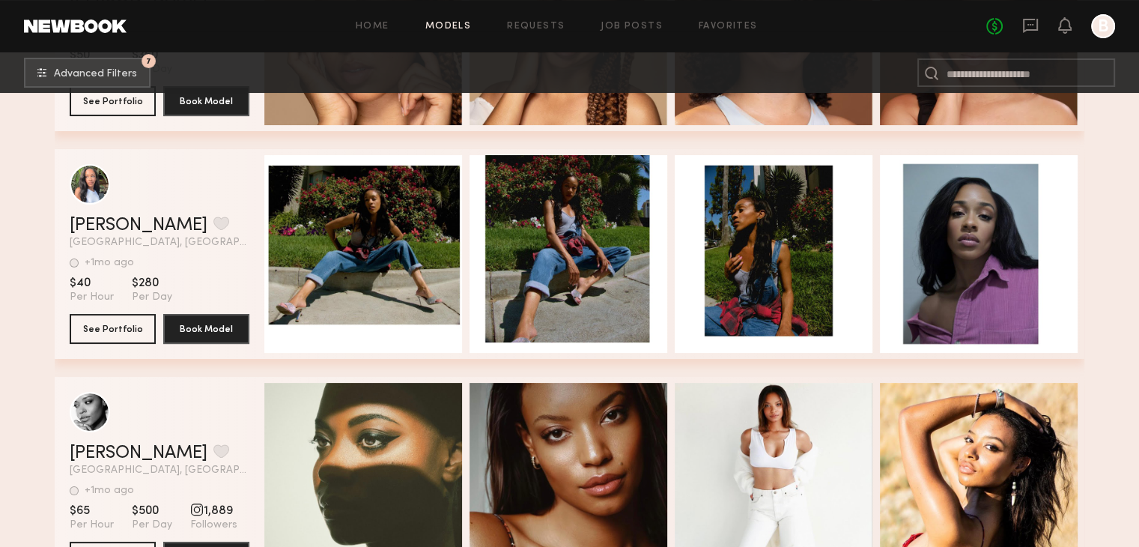
scroll to position [11605, 0]
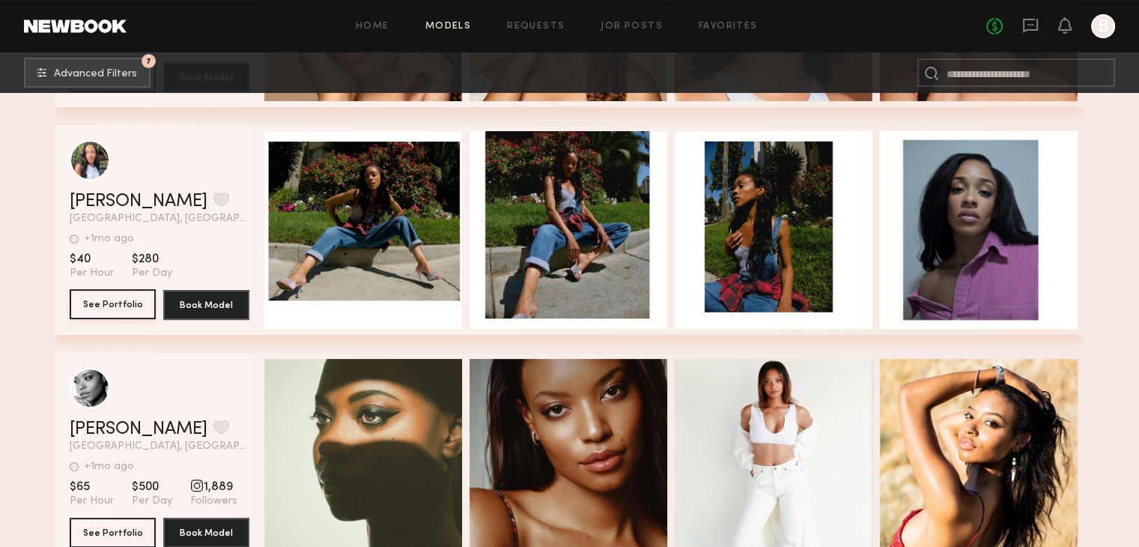
click at [94, 310] on button "See Portfolio" at bounding box center [113, 304] width 86 height 30
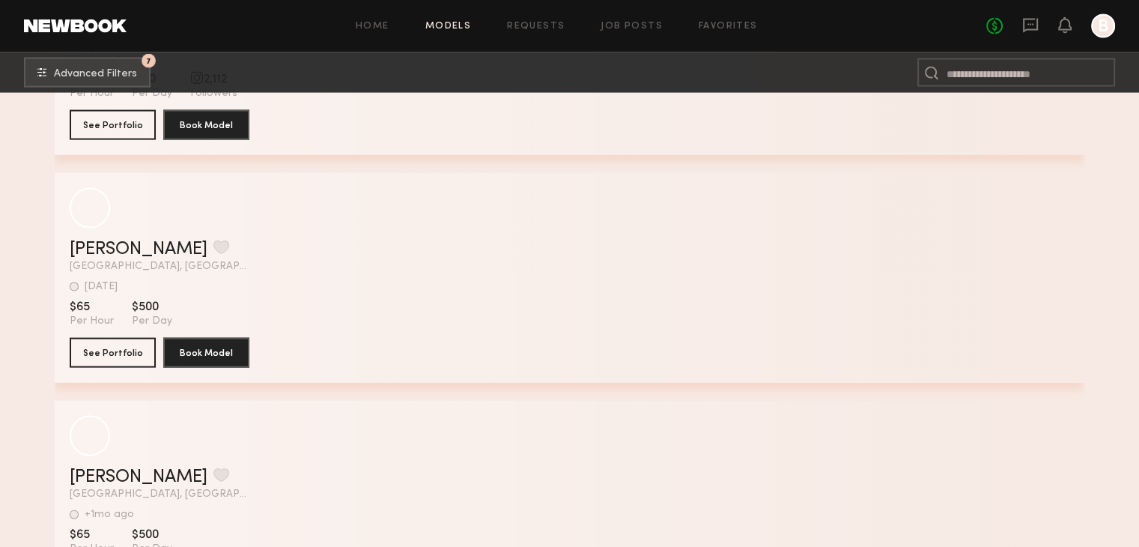
scroll to position [14525, 0]
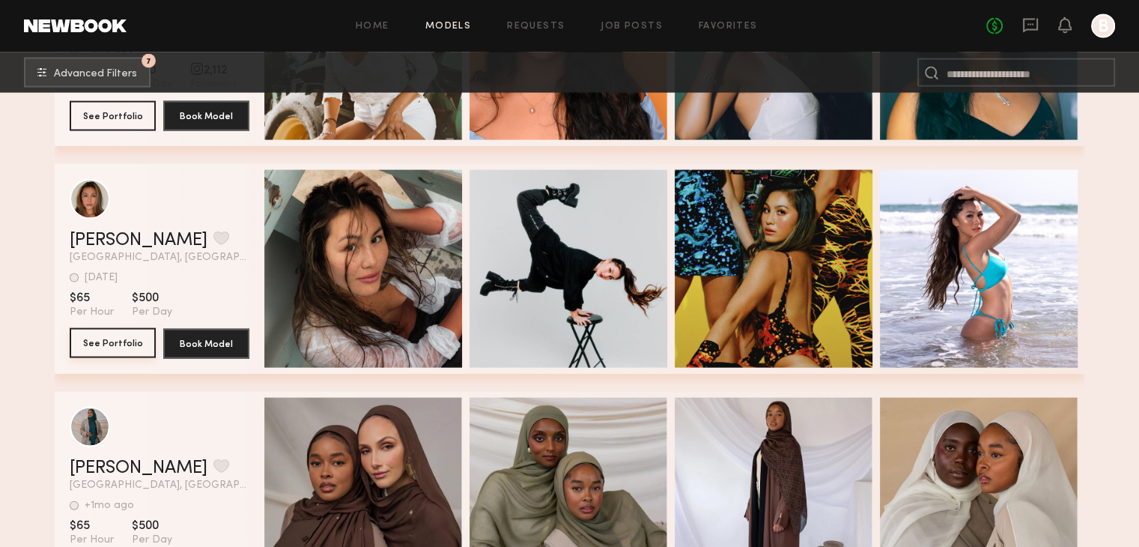
click at [104, 354] on button "See Portfolio" at bounding box center [113, 343] width 86 height 30
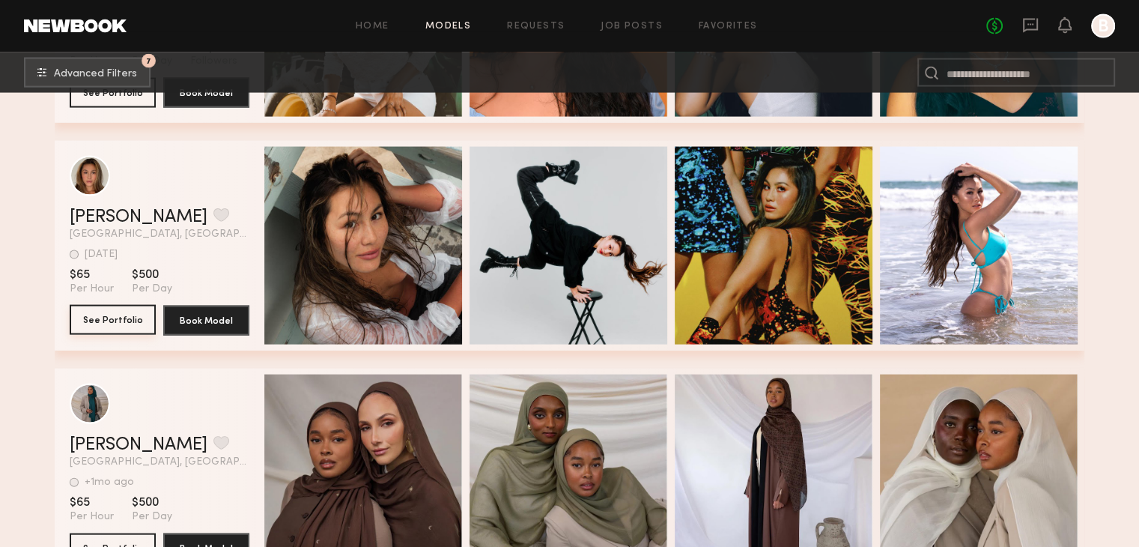
scroll to position [14675, 0]
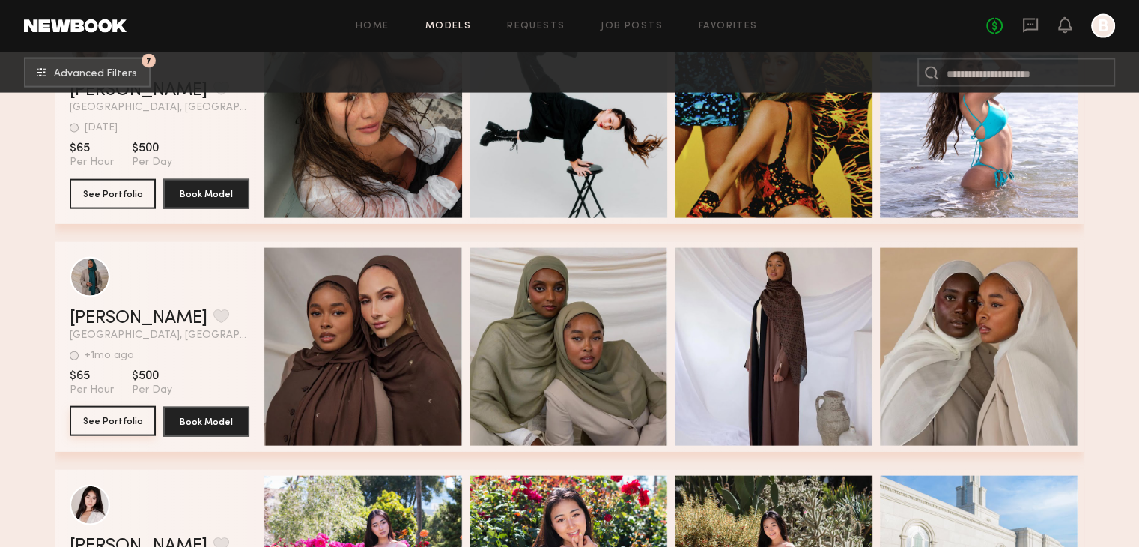
click at [110, 426] on button "See Portfolio" at bounding box center [113, 421] width 86 height 30
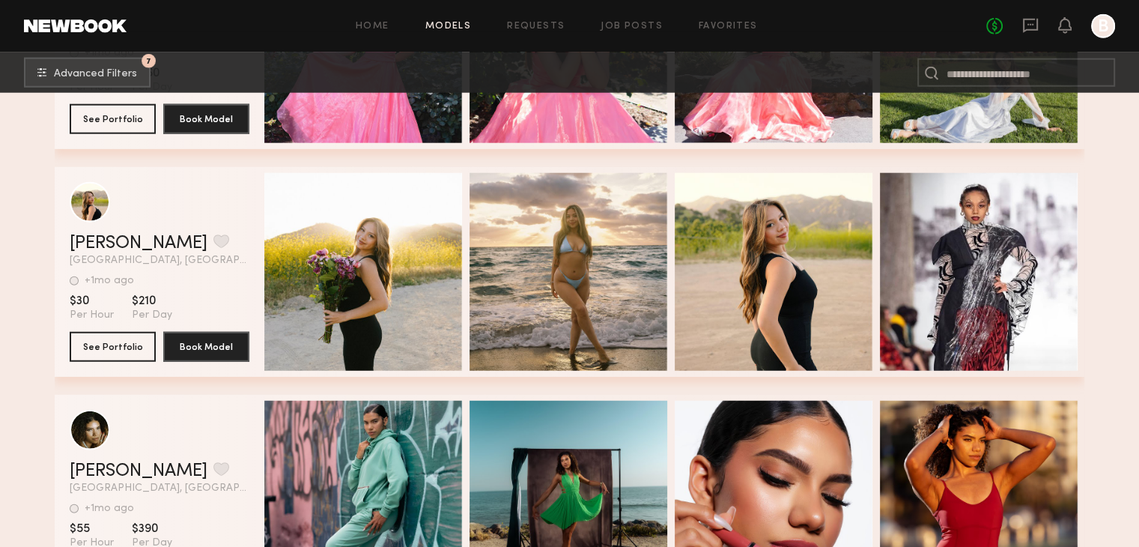
scroll to position [15274, 0]
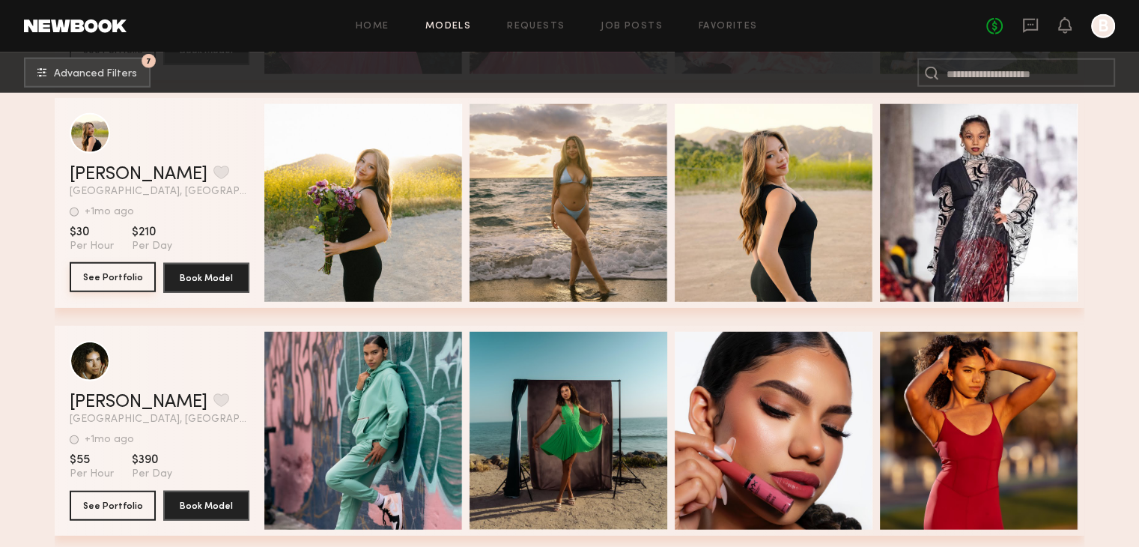
click at [122, 284] on button "See Portfolio" at bounding box center [113, 277] width 86 height 30
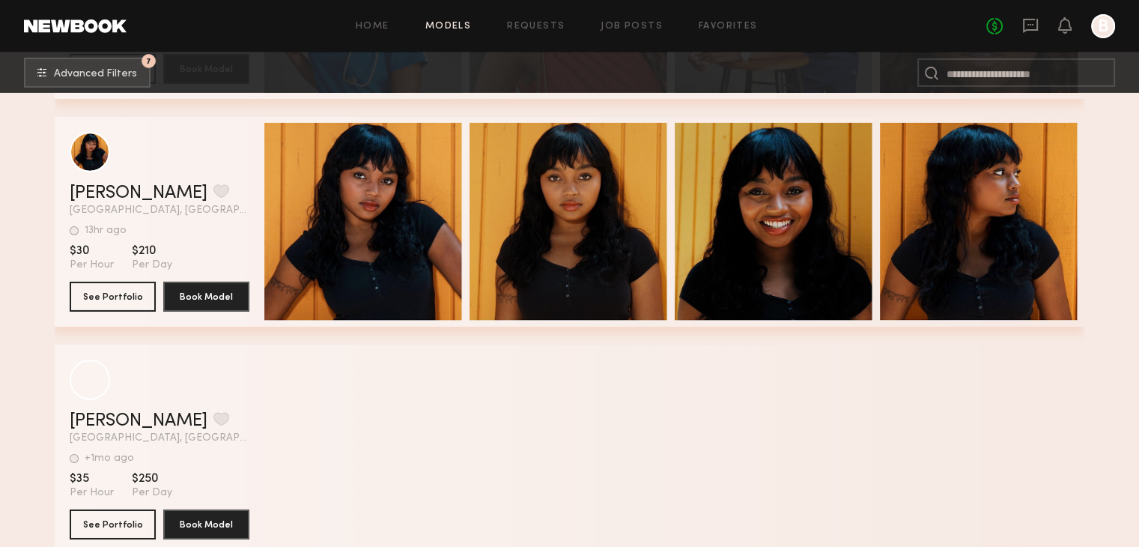
scroll to position [16397, 0]
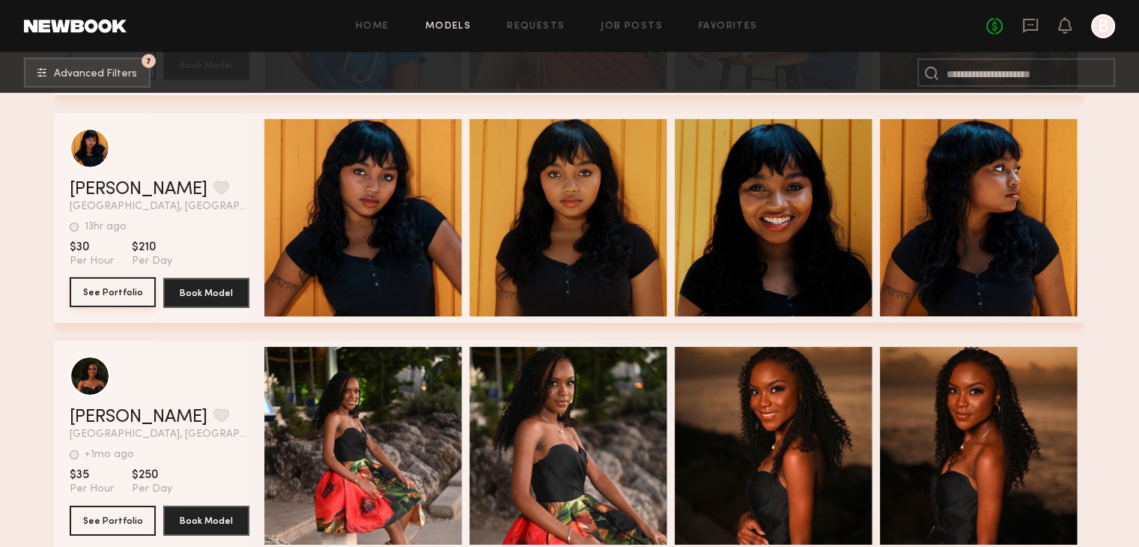
click at [115, 300] on button "See Portfolio" at bounding box center [113, 292] width 86 height 30
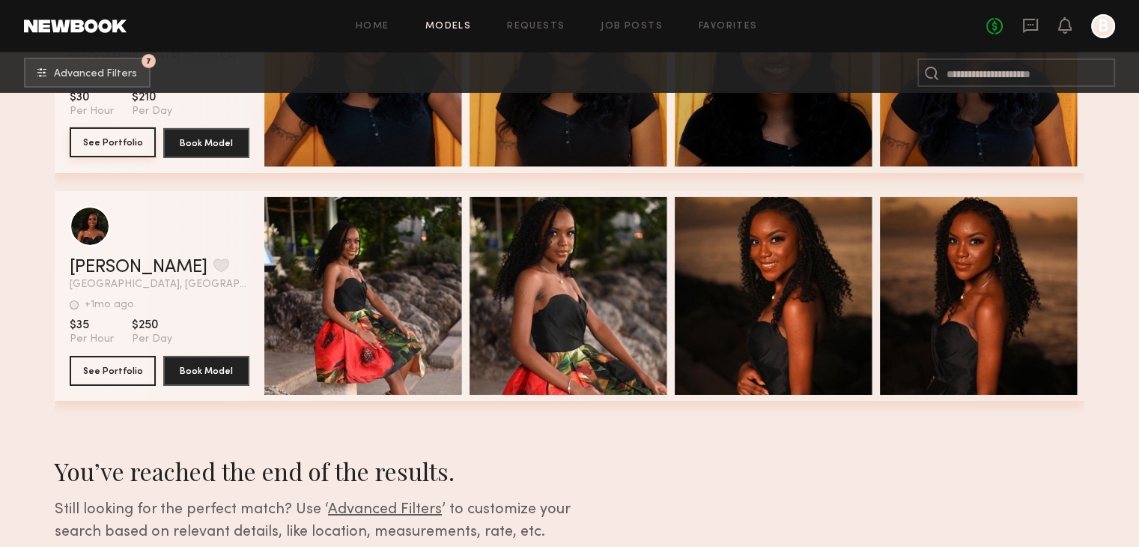
scroll to position [16660, 0]
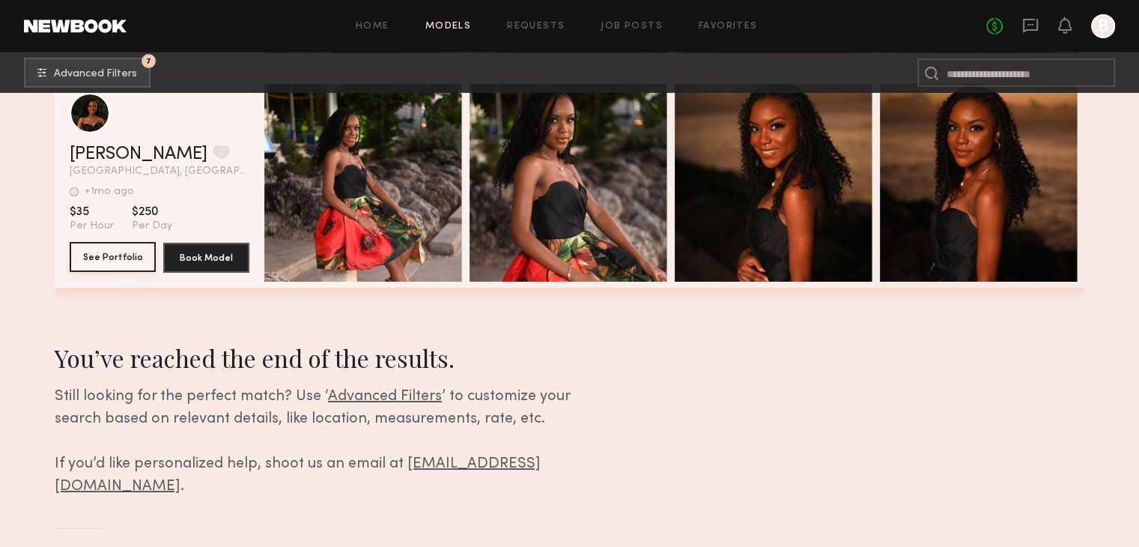
click at [106, 264] on button "See Portfolio" at bounding box center [113, 257] width 86 height 30
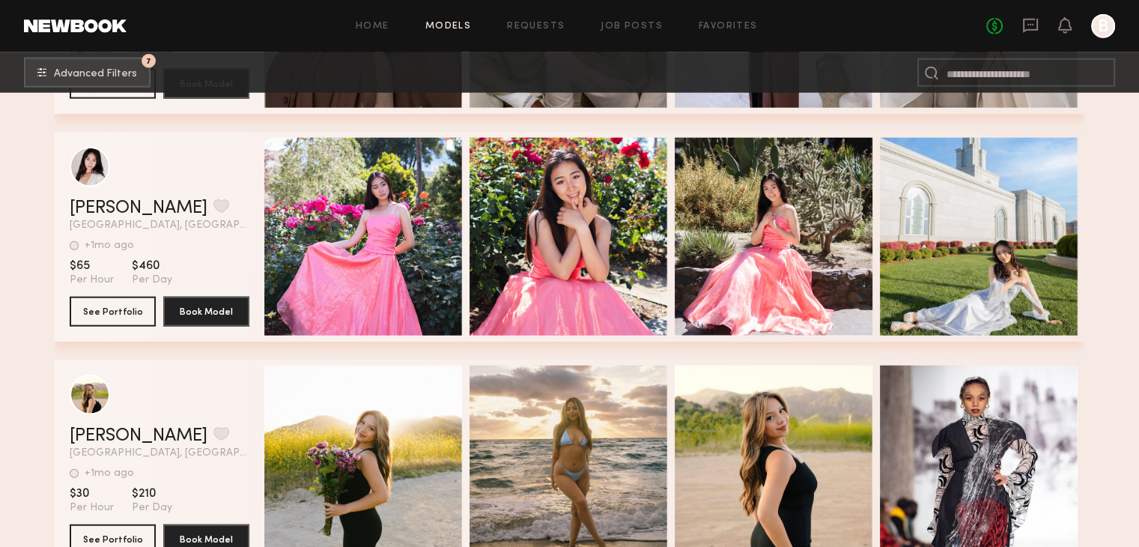
scroll to position [14488, 0]
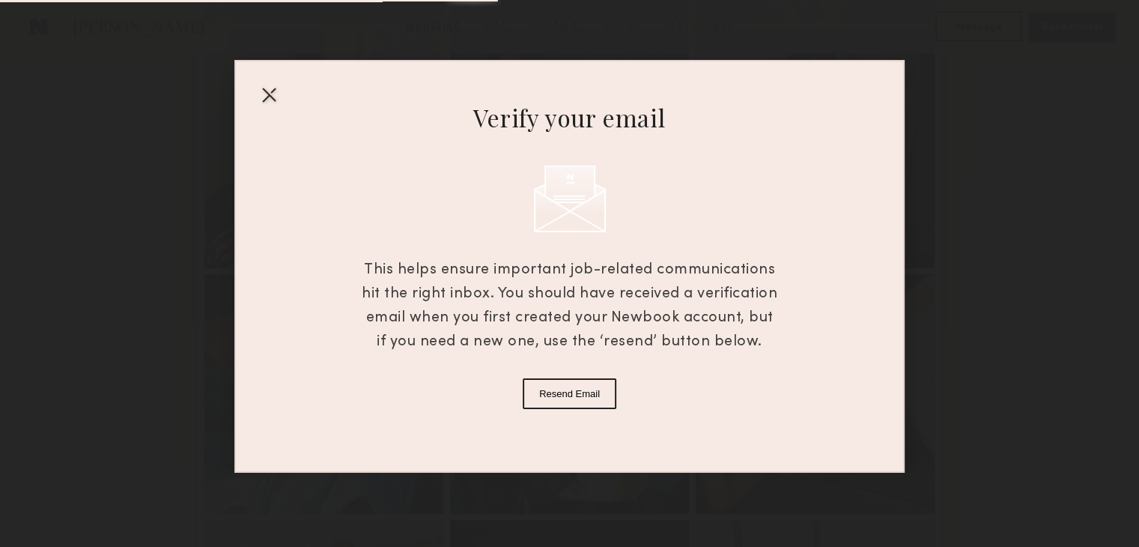
scroll to position [749, 0]
click at [269, 97] on div at bounding box center [269, 94] width 24 height 24
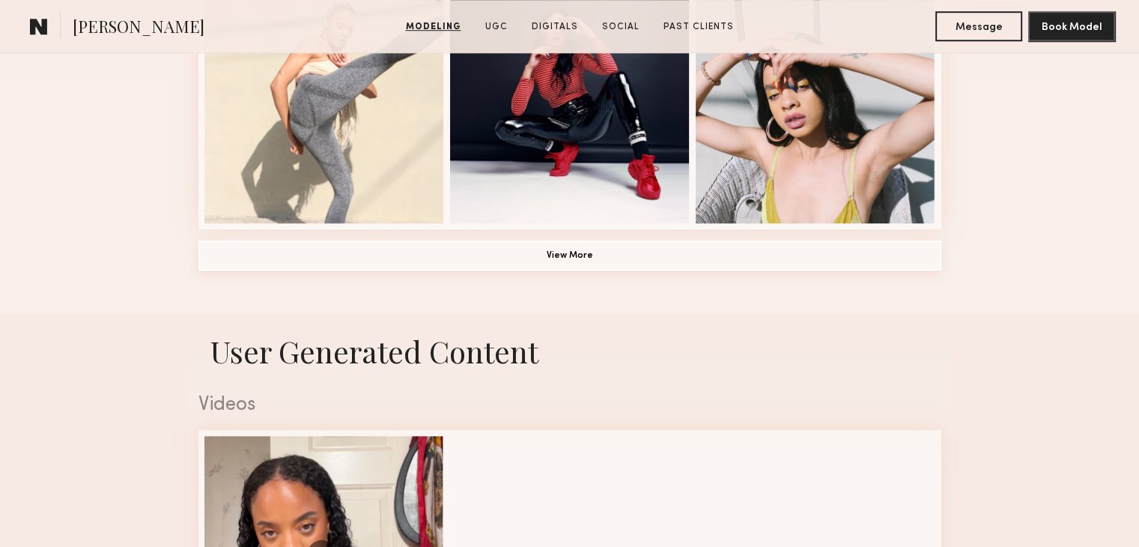
scroll to position [1198, 0]
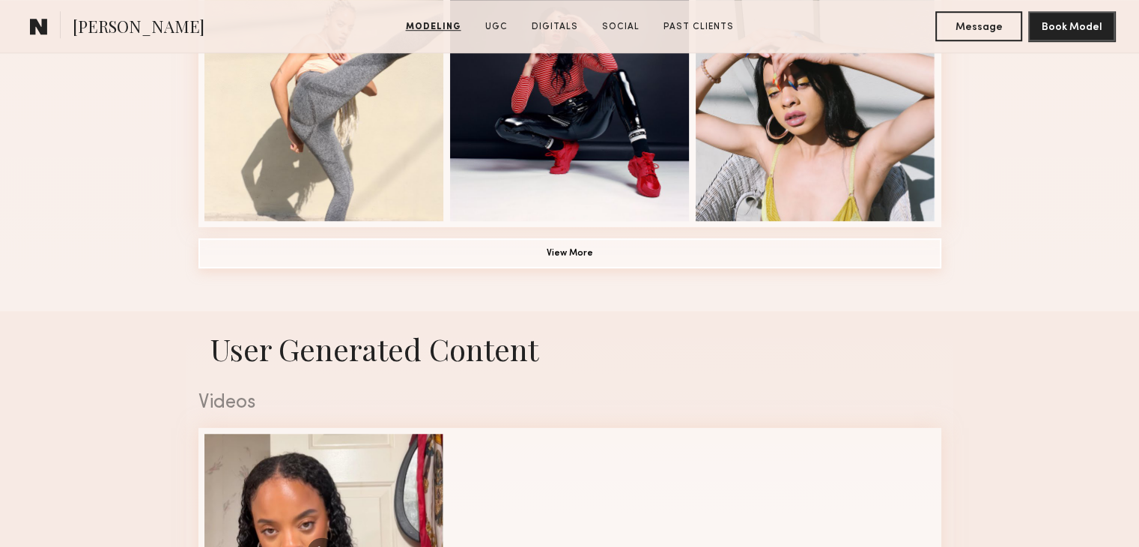
click at [585, 261] on button "View More" at bounding box center [569, 253] width 743 height 30
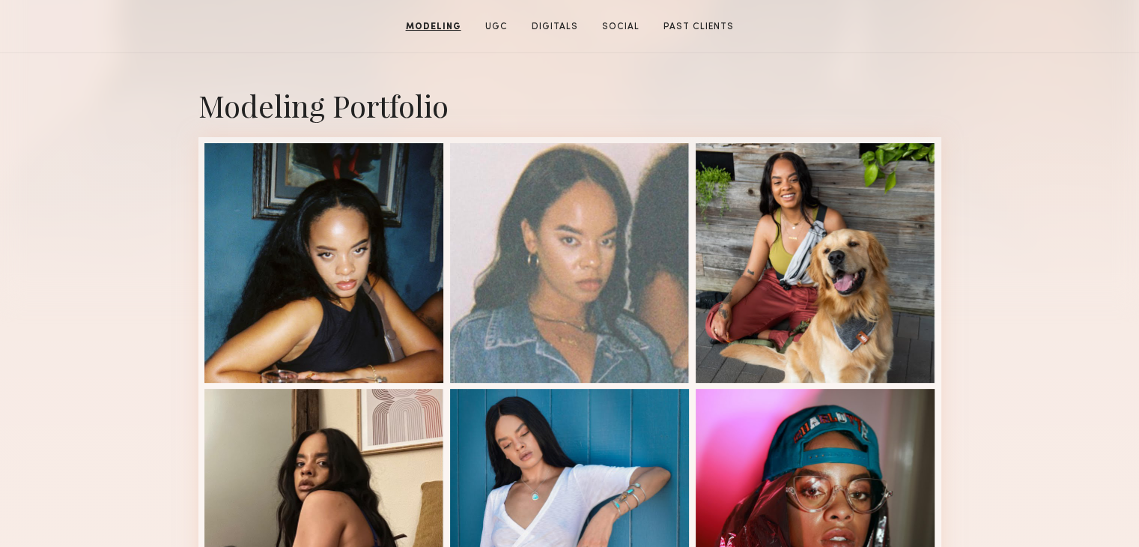
scroll to position [0, 0]
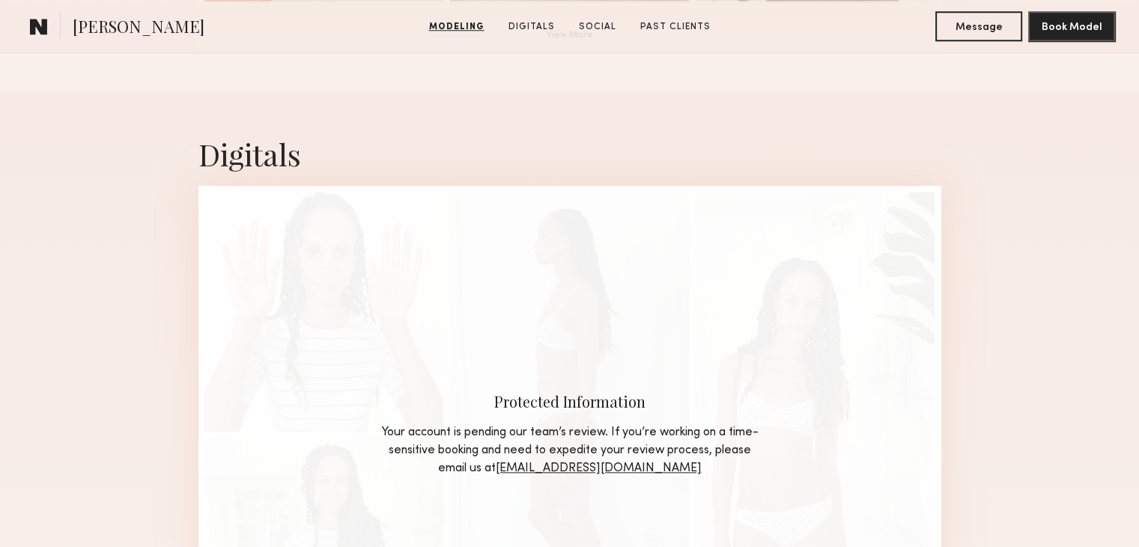
scroll to position [1423, 0]
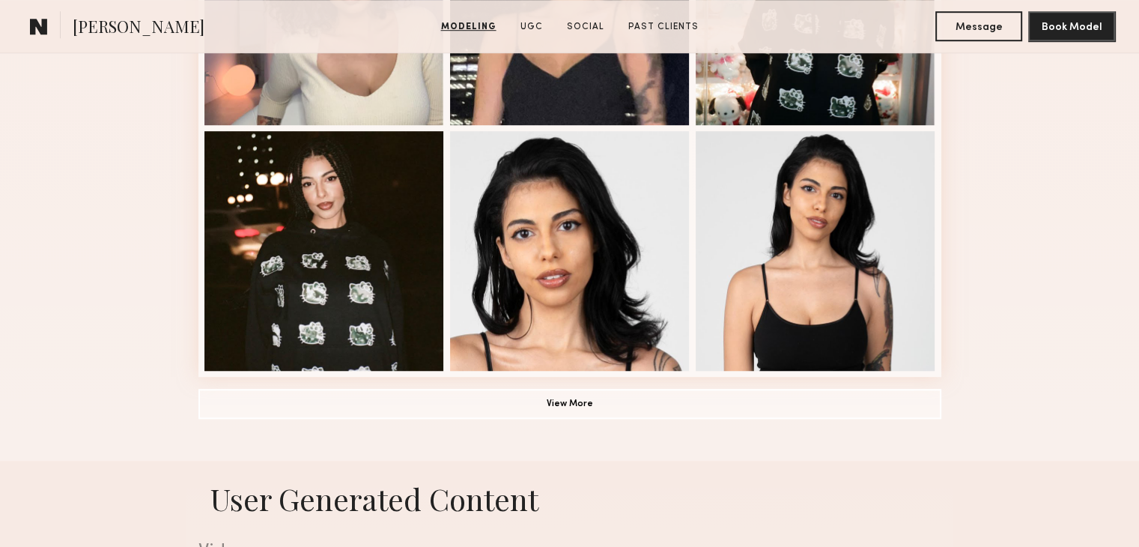
scroll to position [1123, 0]
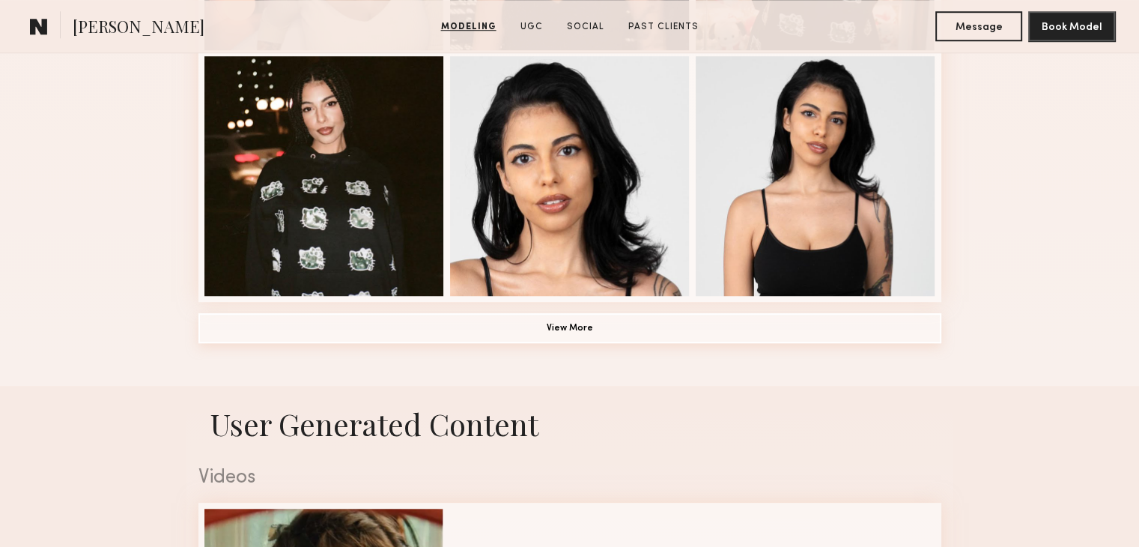
click at [588, 338] on button "View More" at bounding box center [569, 328] width 743 height 30
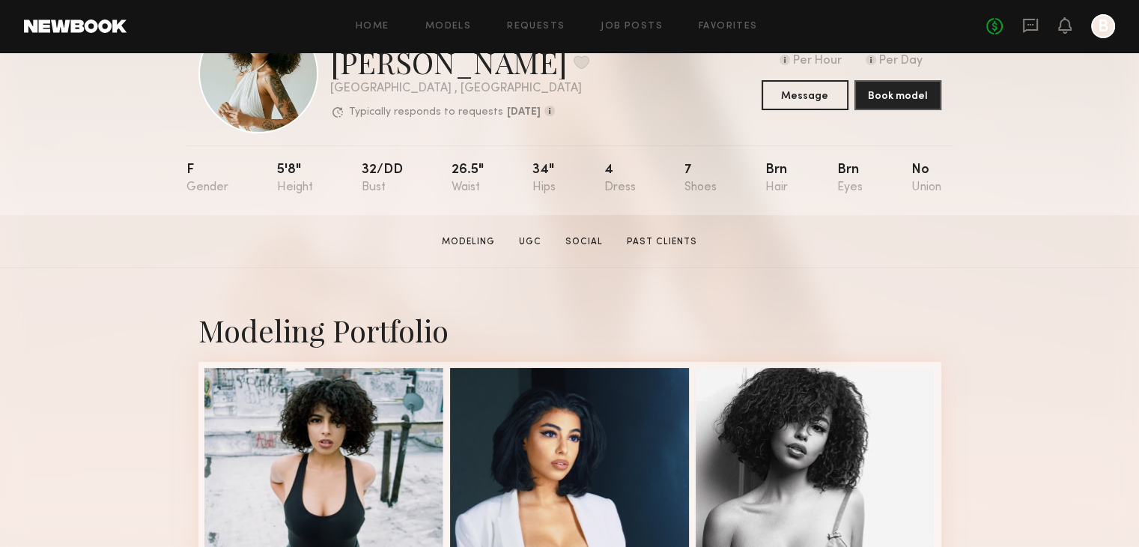
scroll to position [0, 0]
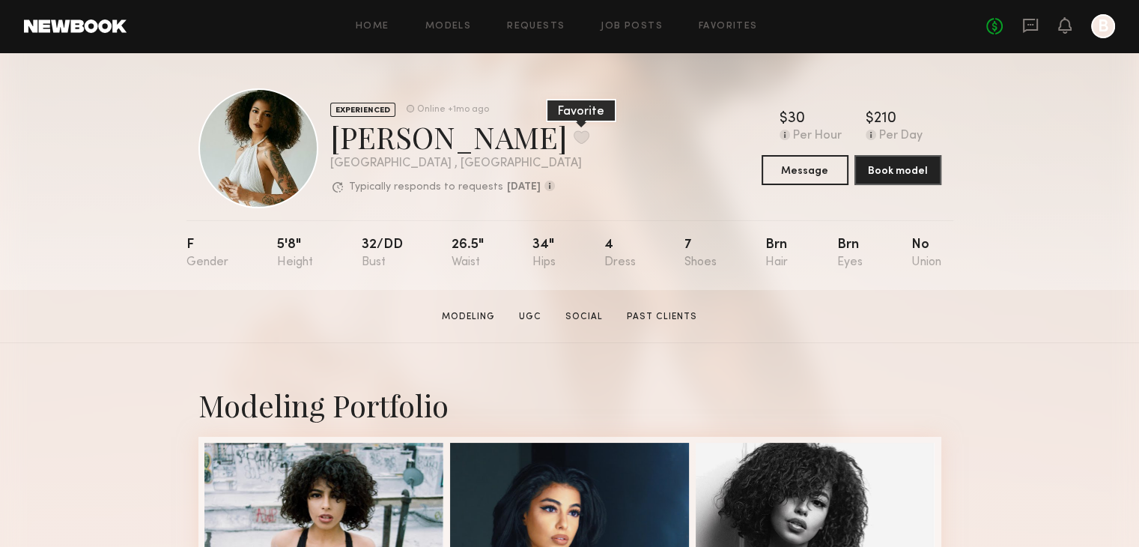
click at [574, 133] on button at bounding box center [582, 136] width 16 height 13
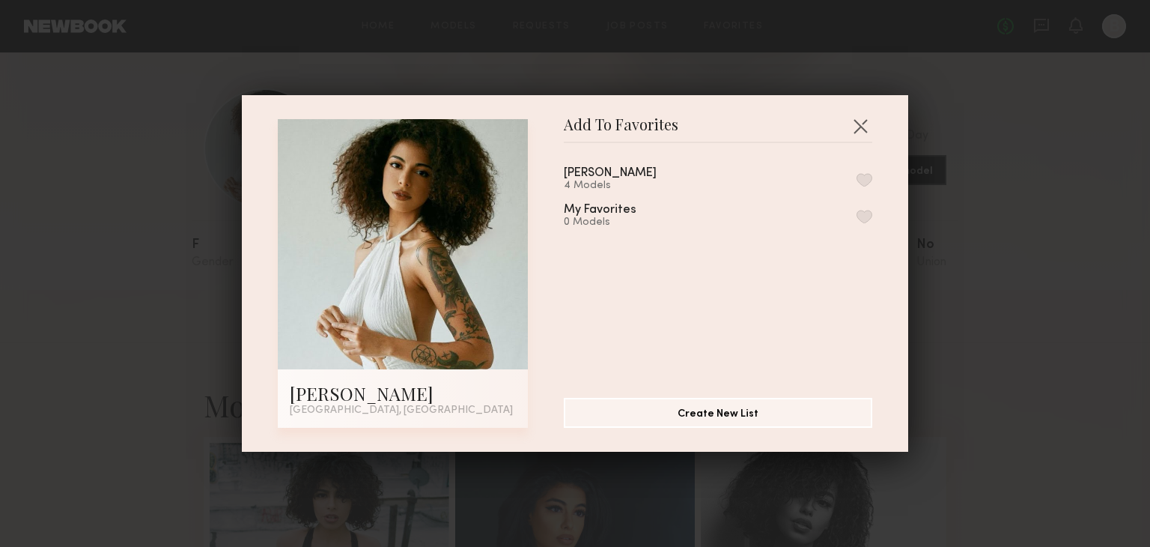
click at [856, 180] on div "[PERSON_NAME] 4 Models My Favorites 0 Models" at bounding box center [725, 264] width 323 height 219
click at [857, 177] on button "button" at bounding box center [865, 179] width 16 height 13
click at [854, 127] on button "button" at bounding box center [860, 126] width 24 height 24
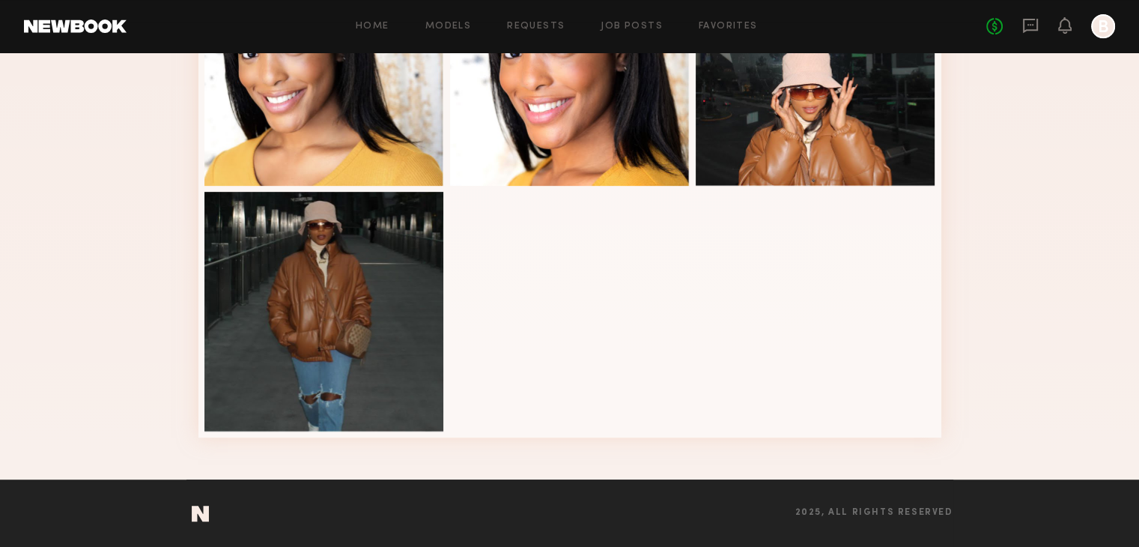
scroll to position [246, 0]
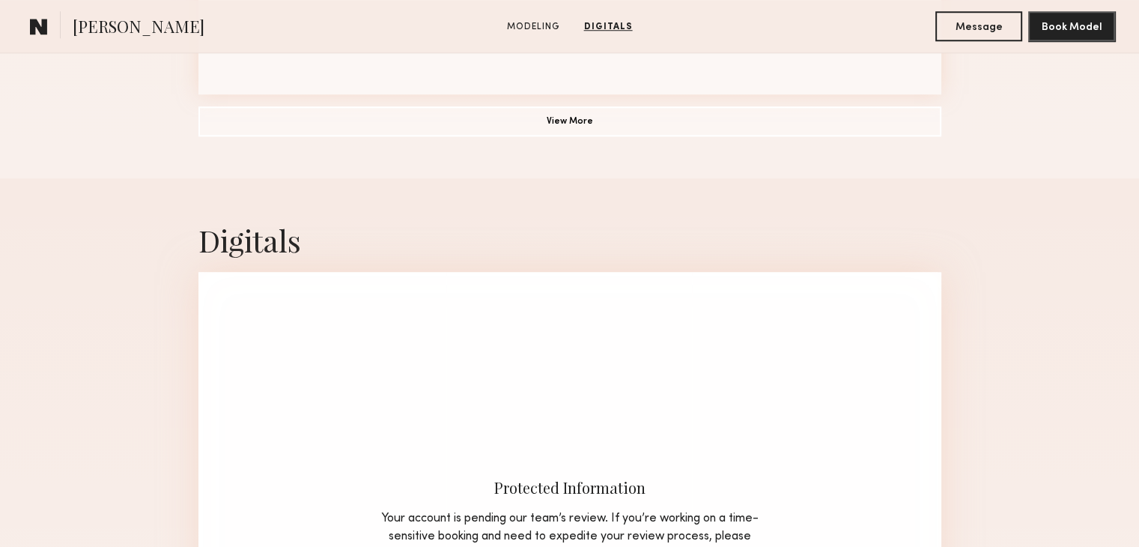
scroll to position [1198, 0]
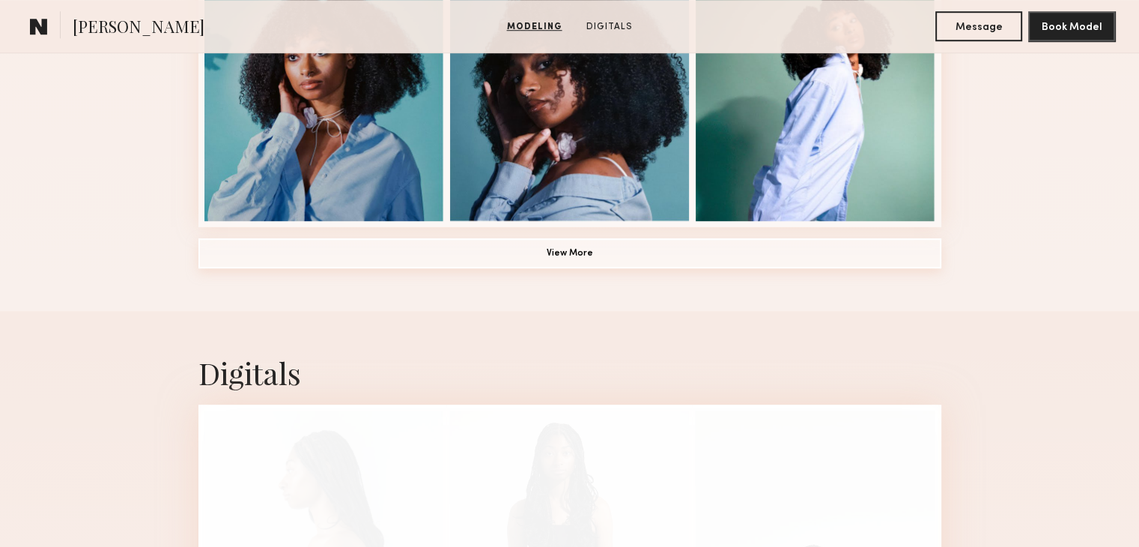
click at [547, 259] on button "View More" at bounding box center [569, 253] width 743 height 30
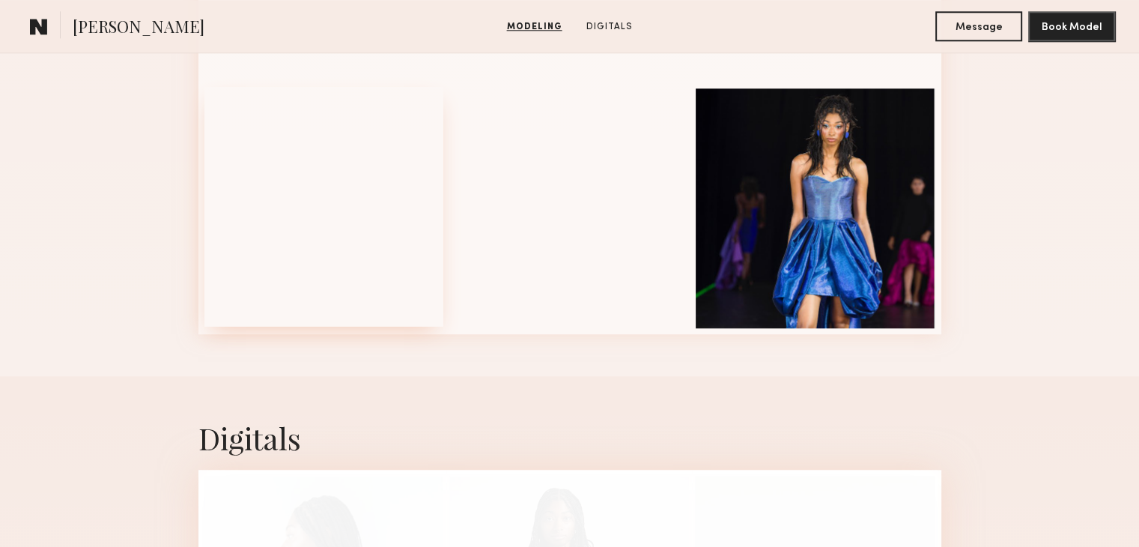
scroll to position [1647, 0]
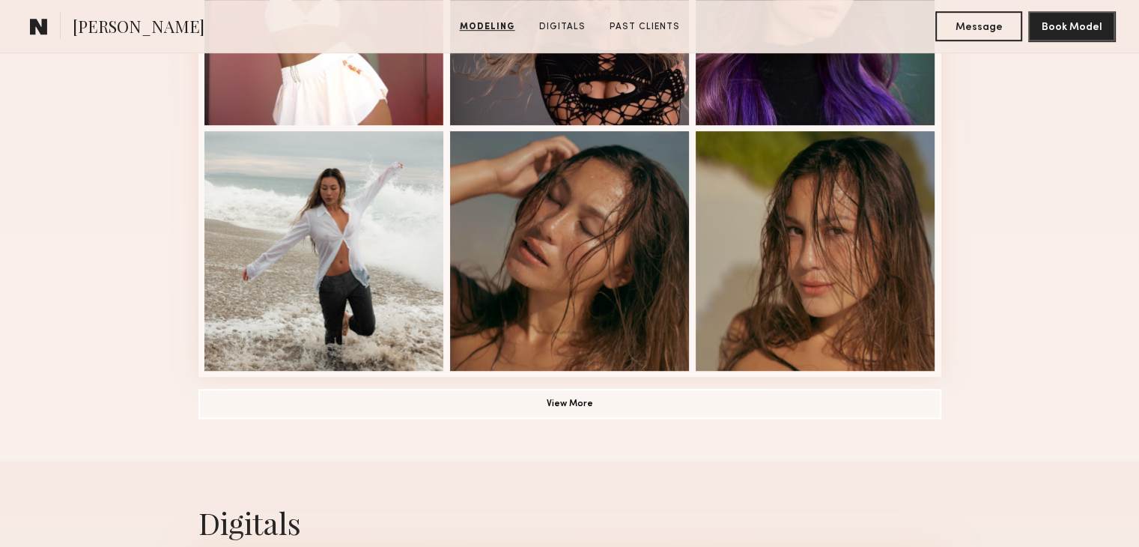
scroll to position [1198, 0]
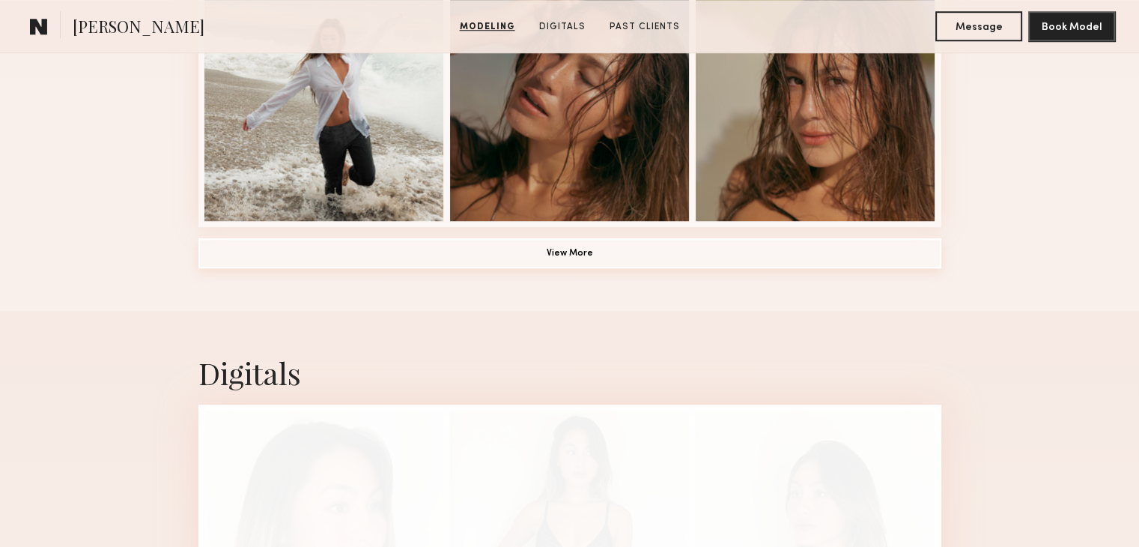
click at [539, 255] on button "View More" at bounding box center [569, 253] width 743 height 30
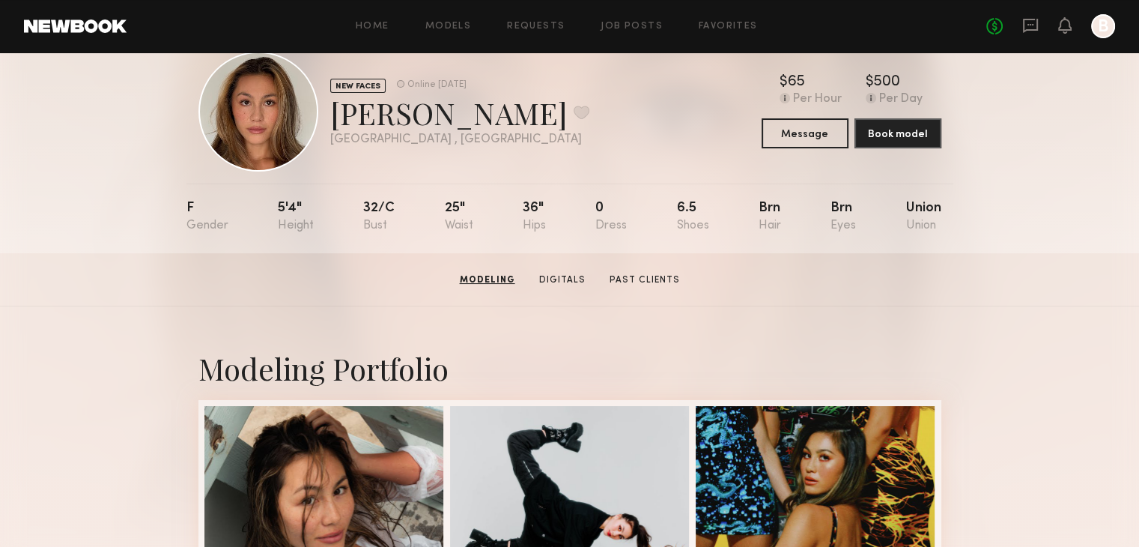
scroll to position [0, 0]
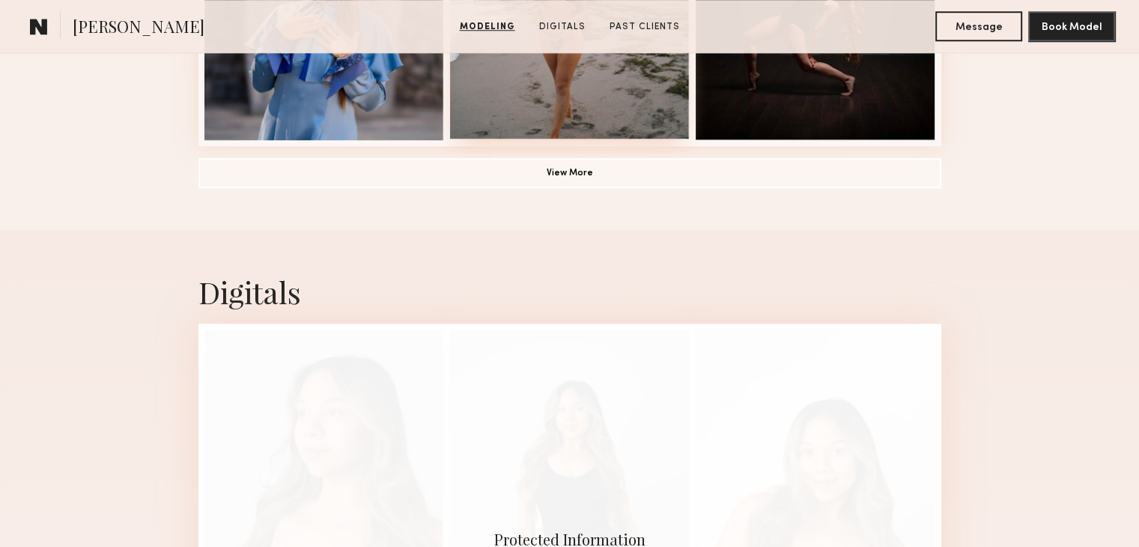
scroll to position [1198, 0]
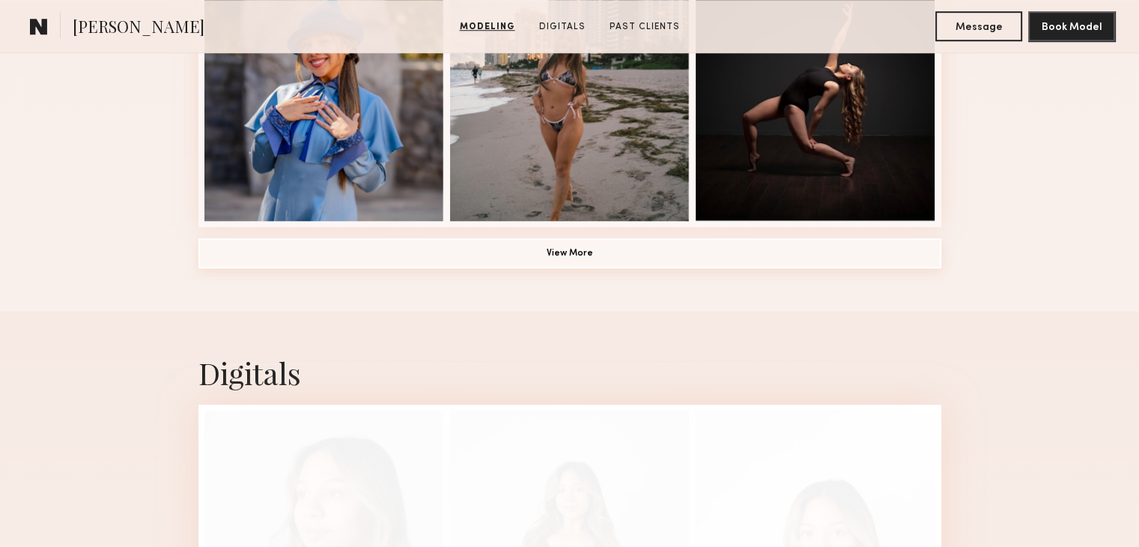
click at [560, 261] on button "View More" at bounding box center [569, 253] width 743 height 30
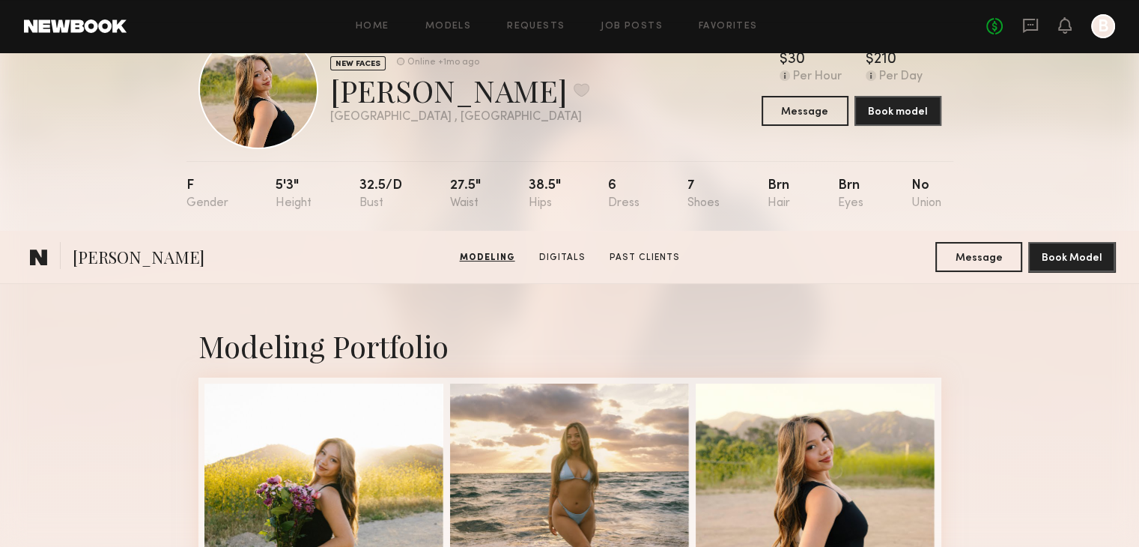
scroll to position [0, 0]
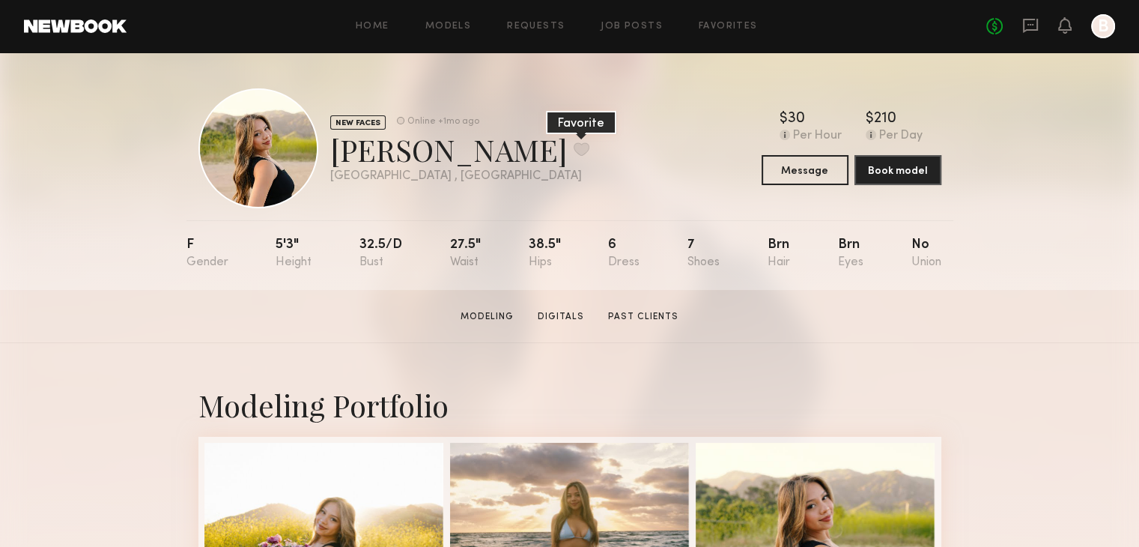
click at [574, 147] on button at bounding box center [582, 148] width 16 height 13
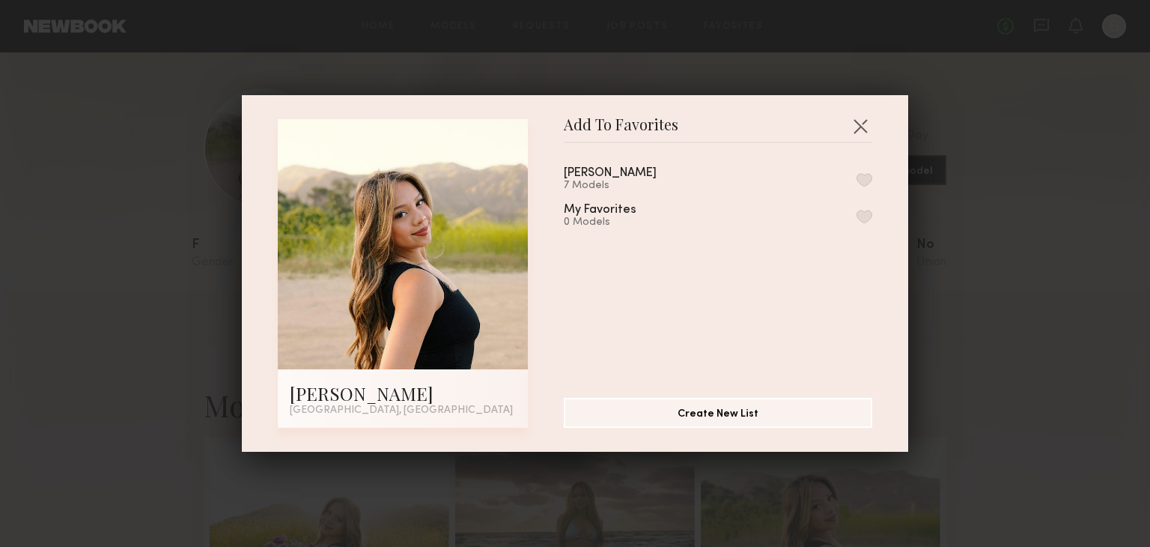
click at [857, 177] on button "button" at bounding box center [865, 179] width 16 height 13
click at [855, 124] on button "button" at bounding box center [860, 126] width 24 height 24
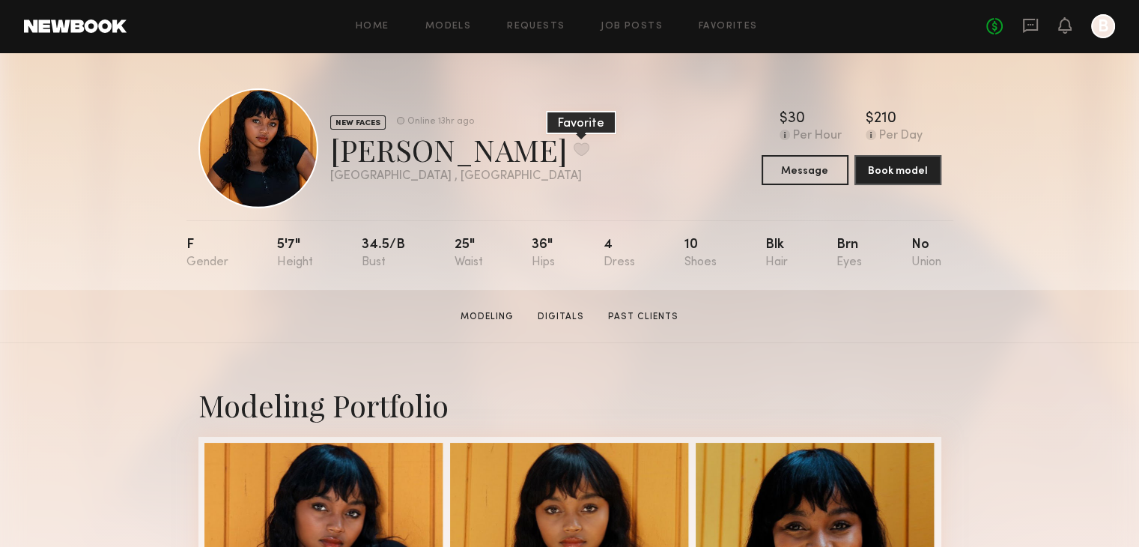
click at [574, 147] on button at bounding box center [582, 148] width 16 height 13
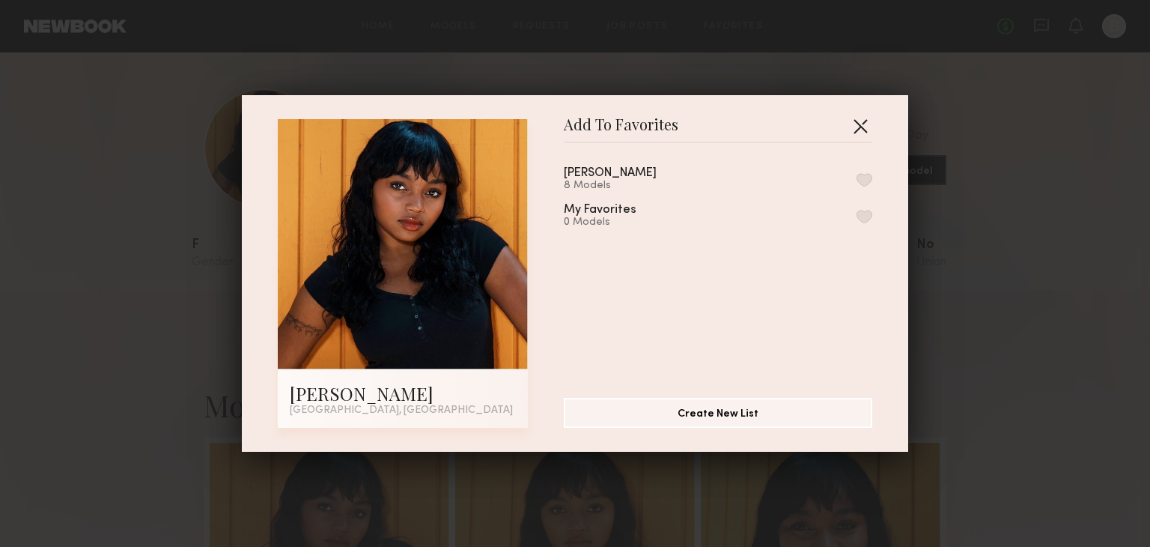
click at [857, 129] on button "button" at bounding box center [860, 126] width 24 height 24
